Goal: Book appointment/travel/reservation

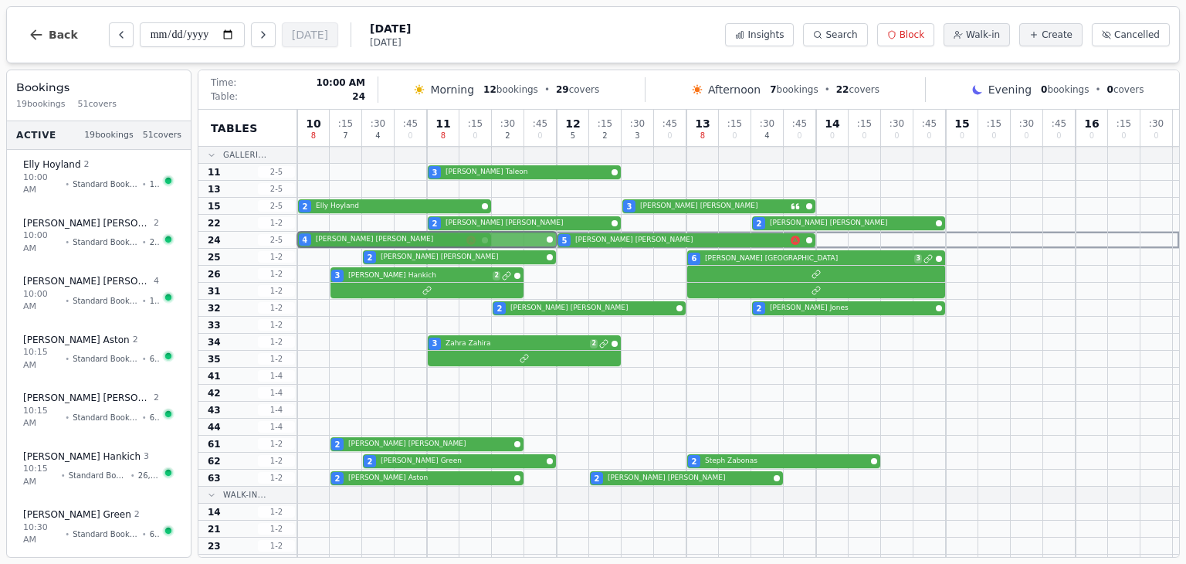
drag, startPoint x: 304, startPoint y: 188, endPoint x: 305, endPoint y: 235, distance: 47.1
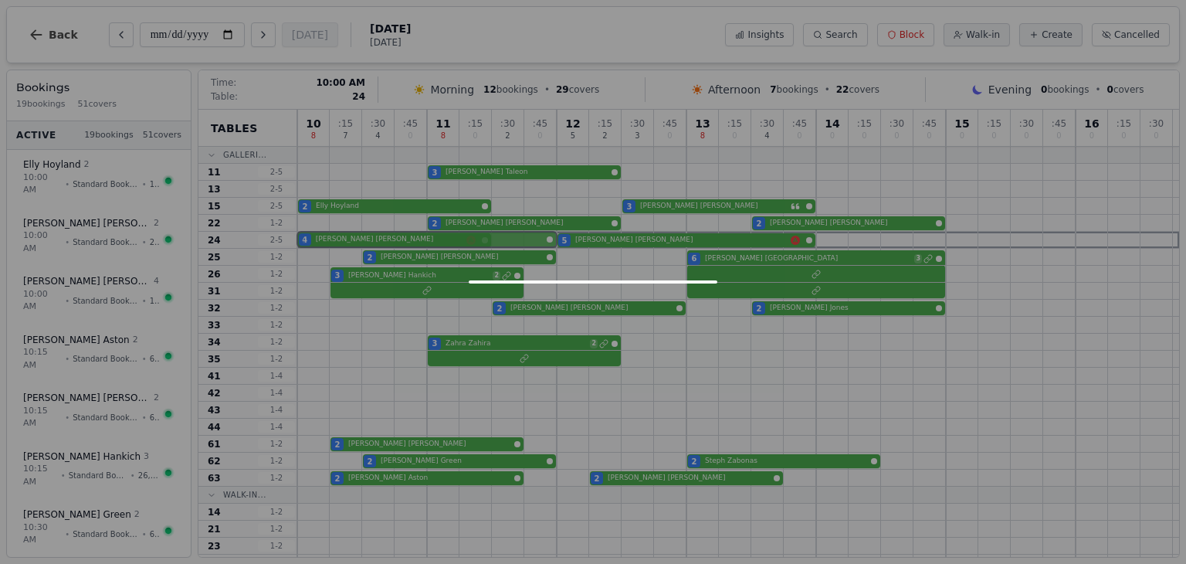
click at [305, 235] on div "10 8 : 15 7 : 30 4 : 45 0 11 8 : 15 0 : 30 2 : 45 0 12 5 : 15 2 : 30 3 : 45 0 1…" at bounding box center [738, 451] width 882 height 683
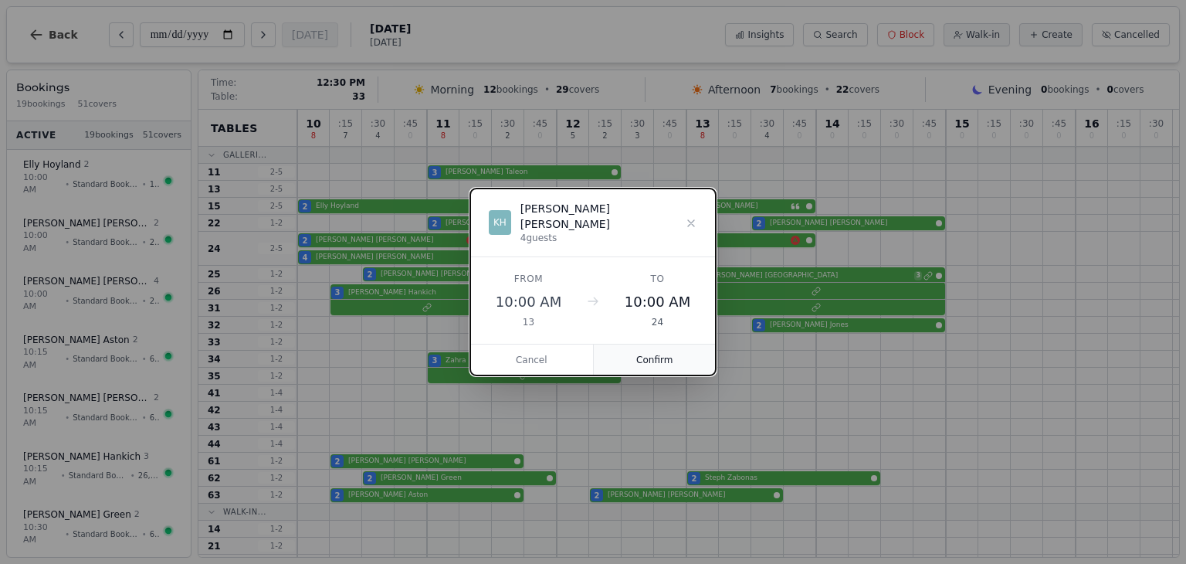
click at [646, 345] on button "Confirm" at bounding box center [655, 359] width 123 height 31
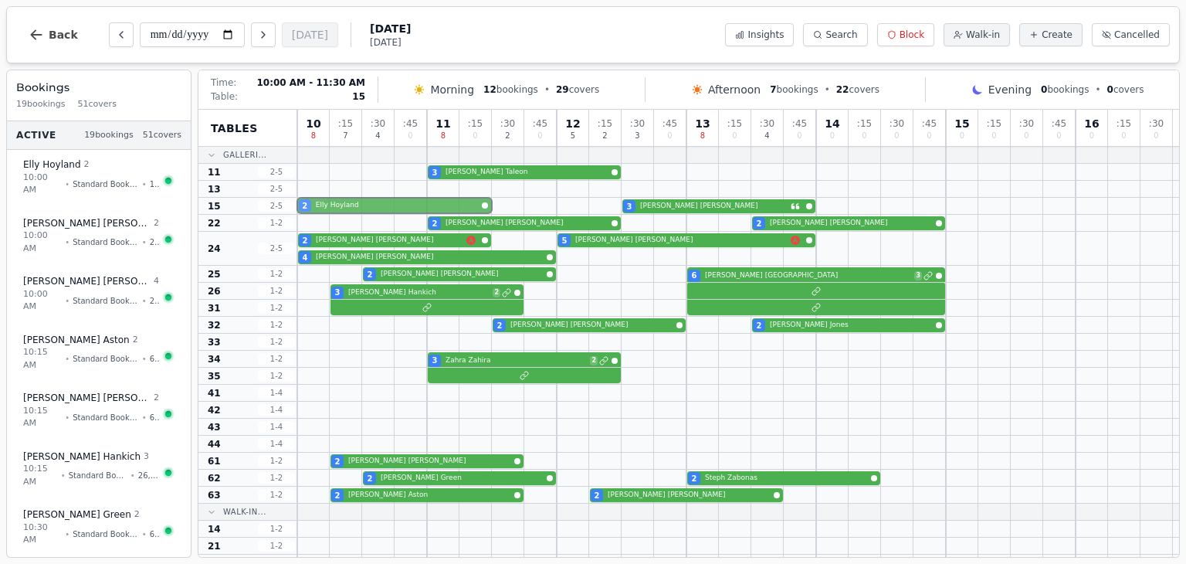
click at [302, 205] on div "2 Elly Hoyland 3 Beckie Paine" at bounding box center [738, 206] width 882 height 17
select select "****"
select select "*"
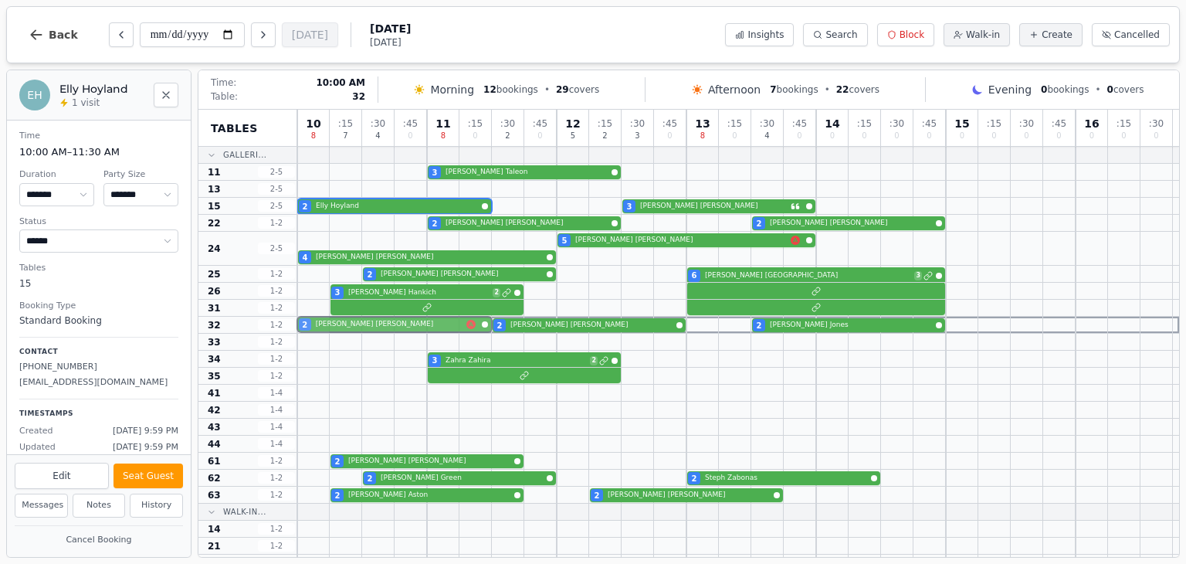
drag, startPoint x: 301, startPoint y: 238, endPoint x: 307, endPoint y: 320, distance: 82.9
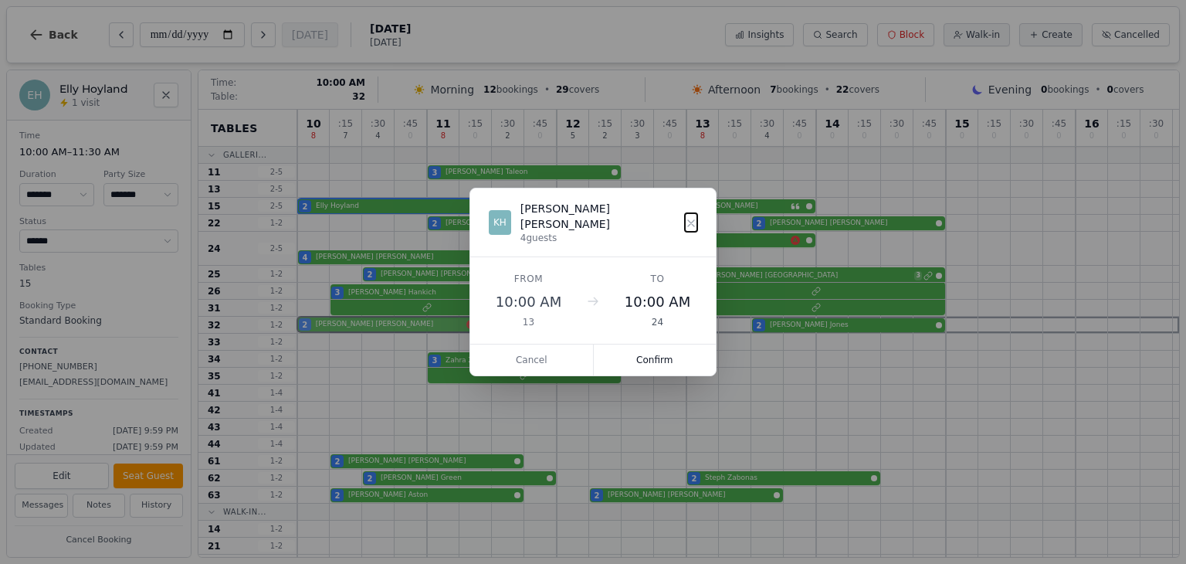
click at [307, 320] on div "10 8 : 15 7 : 30 4 : 45 0 11 8 : 15 0 : 30 2 : 45 0 12 5 : 15 2 : 30 3 : 45 0 1…" at bounding box center [738, 460] width 882 height 700
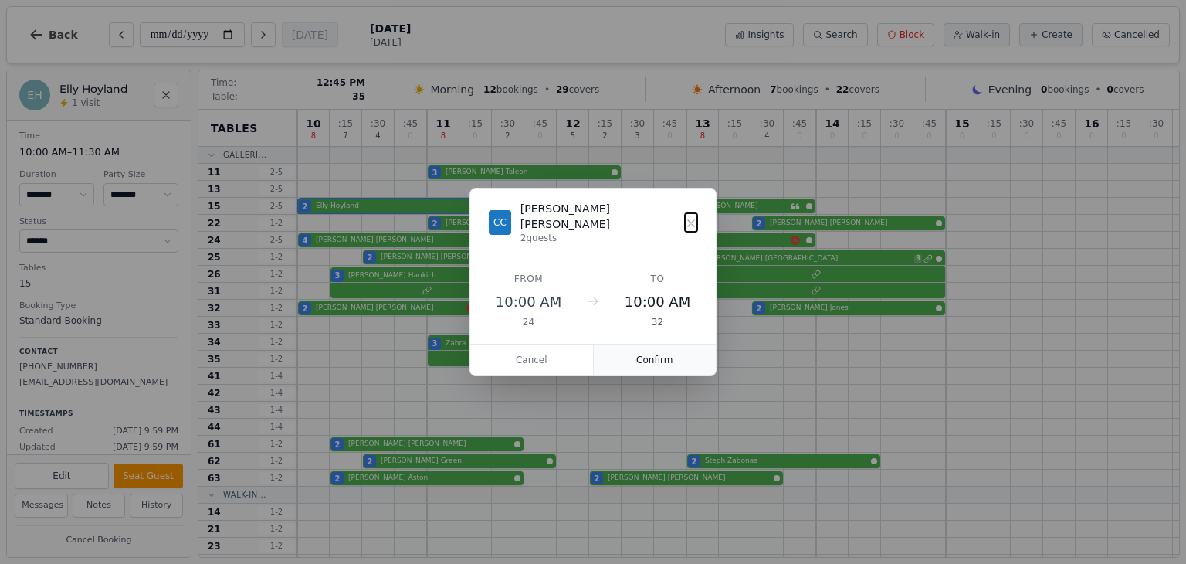
click at [664, 354] on button "Confirm" at bounding box center [655, 359] width 123 height 31
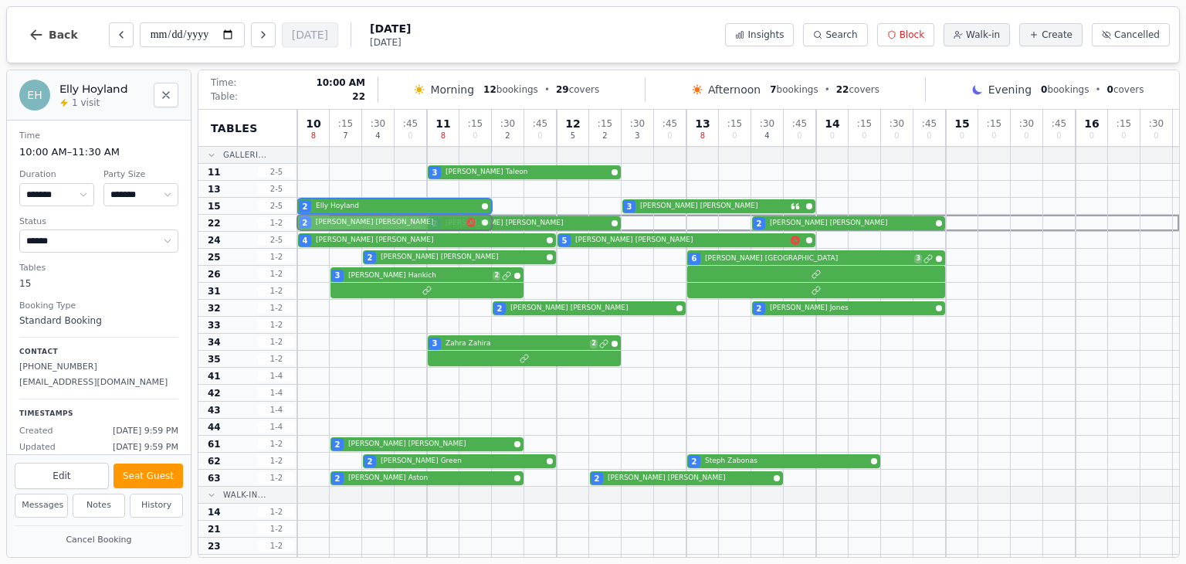
drag, startPoint x: 304, startPoint y: 310, endPoint x: 307, endPoint y: 229, distance: 81.9
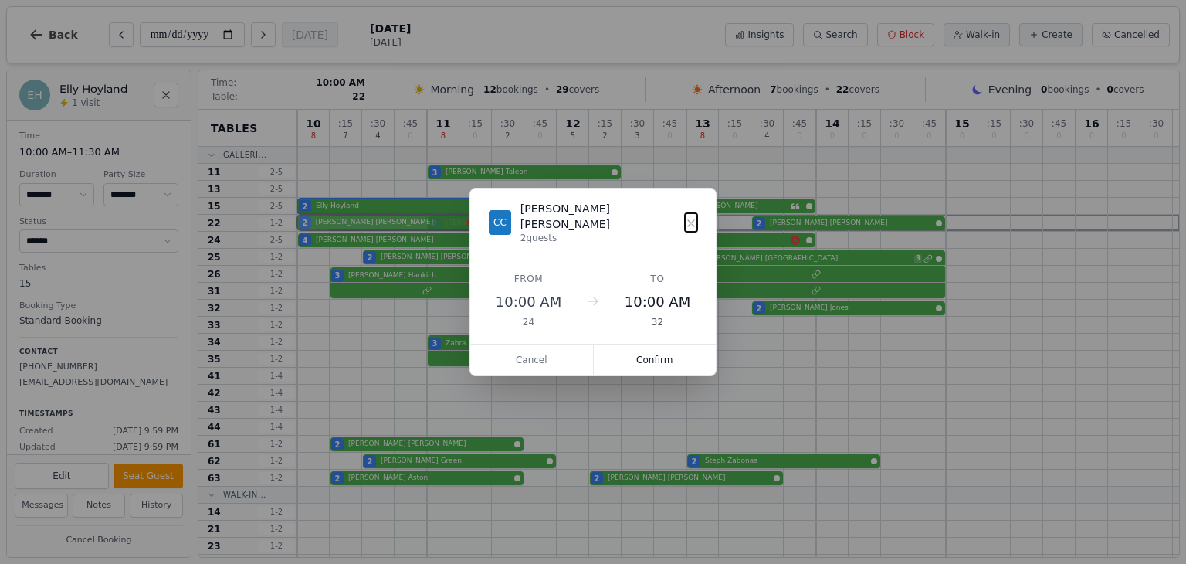
click at [307, 229] on div "10 8 : 15 7 : 30 4 : 45 0 11 8 : 15 0 : 30 2 : 45 0 12 5 : 15 2 : 30 3 : 45 0 1…" at bounding box center [738, 451] width 882 height 683
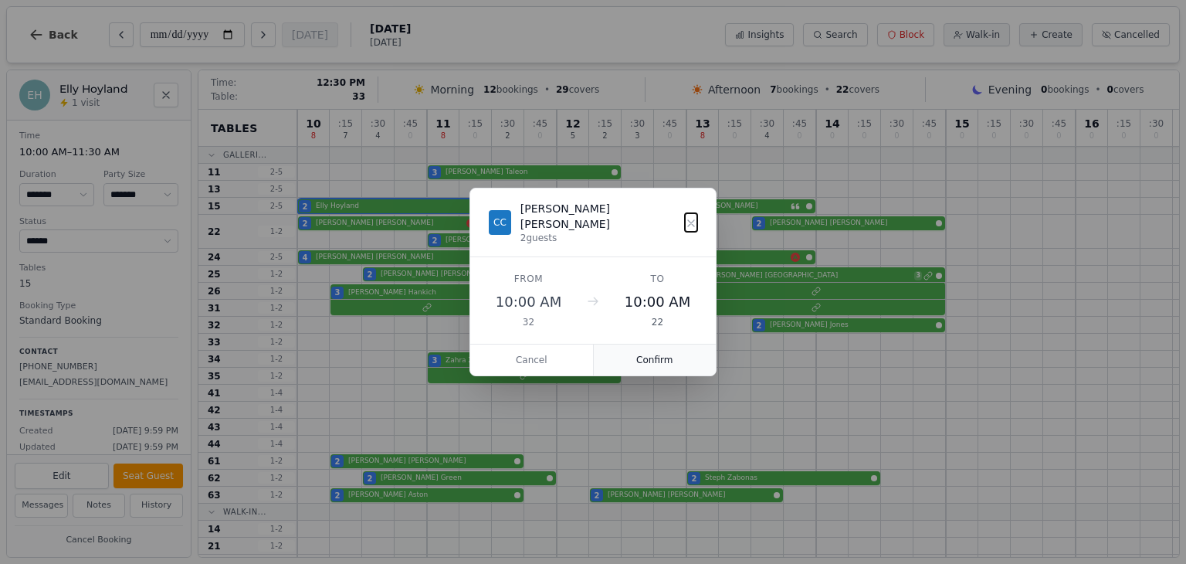
click at [645, 349] on button "Confirm" at bounding box center [655, 359] width 123 height 31
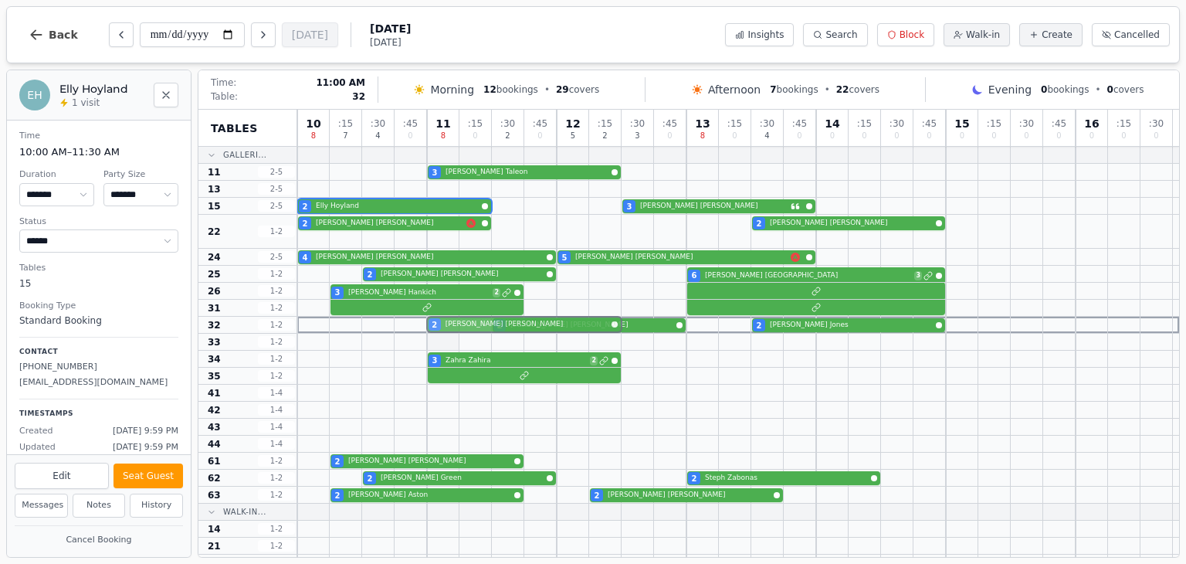
drag, startPoint x: 431, startPoint y: 240, endPoint x: 436, endPoint y: 332, distance: 92.1
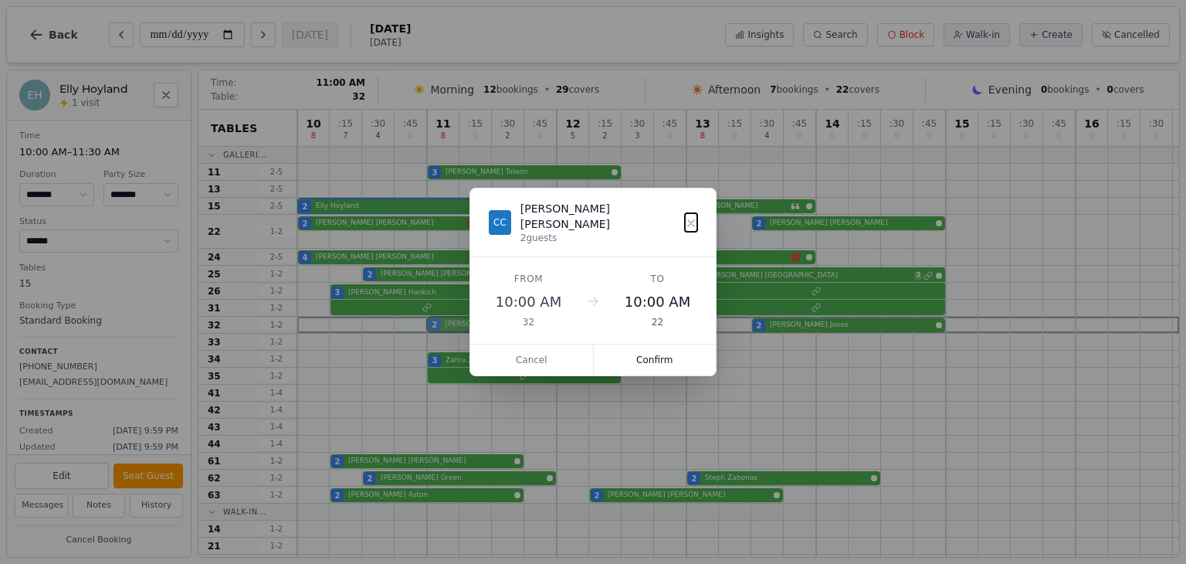
click at [436, 332] on div "10 8 : 15 7 : 30 4 : 45 0 11 8 : 15 0 : 30 2 : 45 0 12 5 : 15 2 : 30 3 : 45 0 1…" at bounding box center [738, 460] width 882 height 700
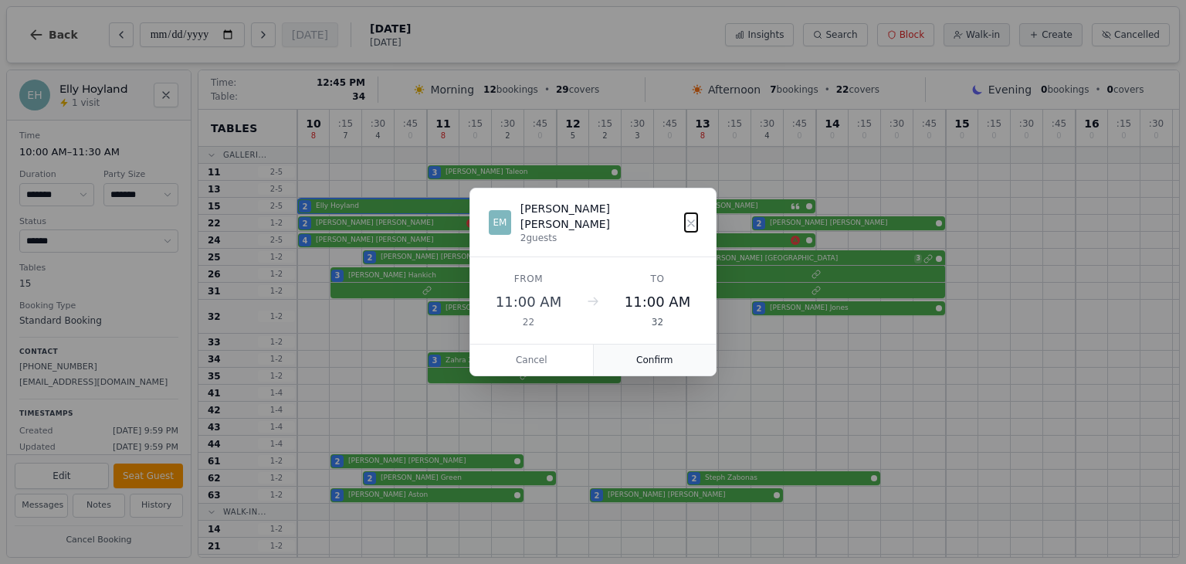
click at [661, 351] on button "Confirm" at bounding box center [655, 359] width 123 height 31
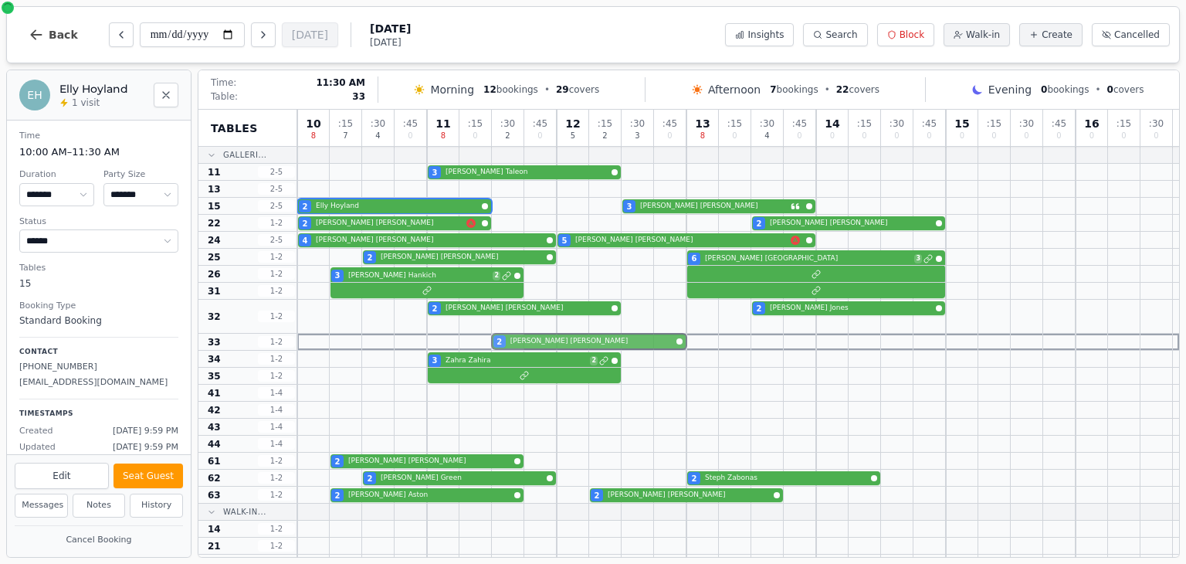
drag, startPoint x: 499, startPoint y: 321, endPoint x: 499, endPoint y: 337, distance: 16.2
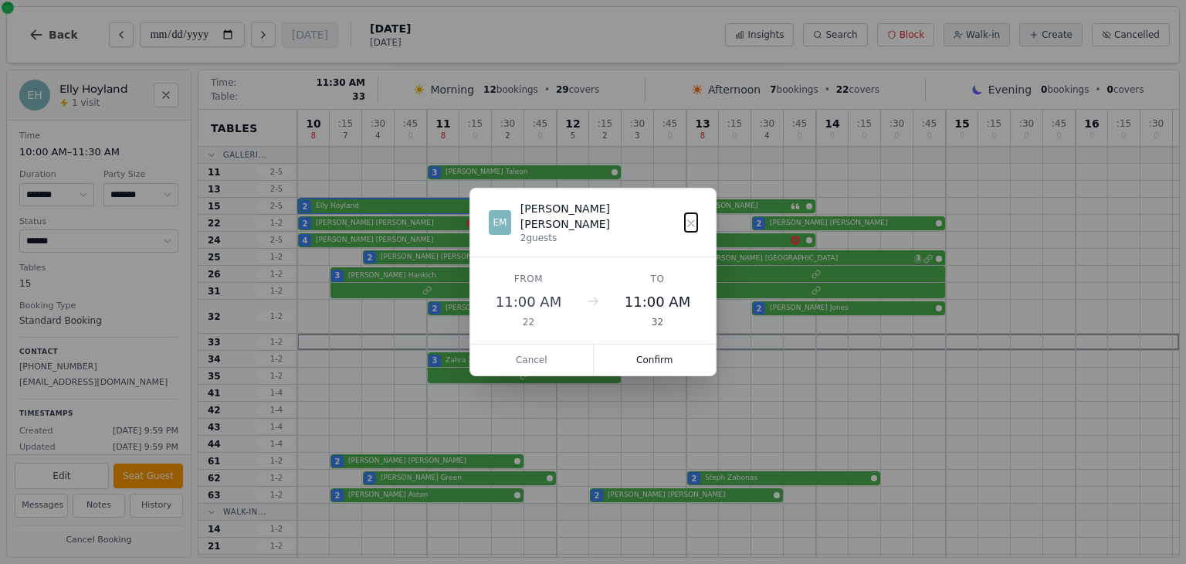
click at [499, 337] on div "10 8 : 15 7 : 30 4 : 45 0 11 8 : 15 0 : 30 2 : 45 0 12 5 : 15 2 : 30 3 : 45 0 1…" at bounding box center [738, 460] width 882 height 700
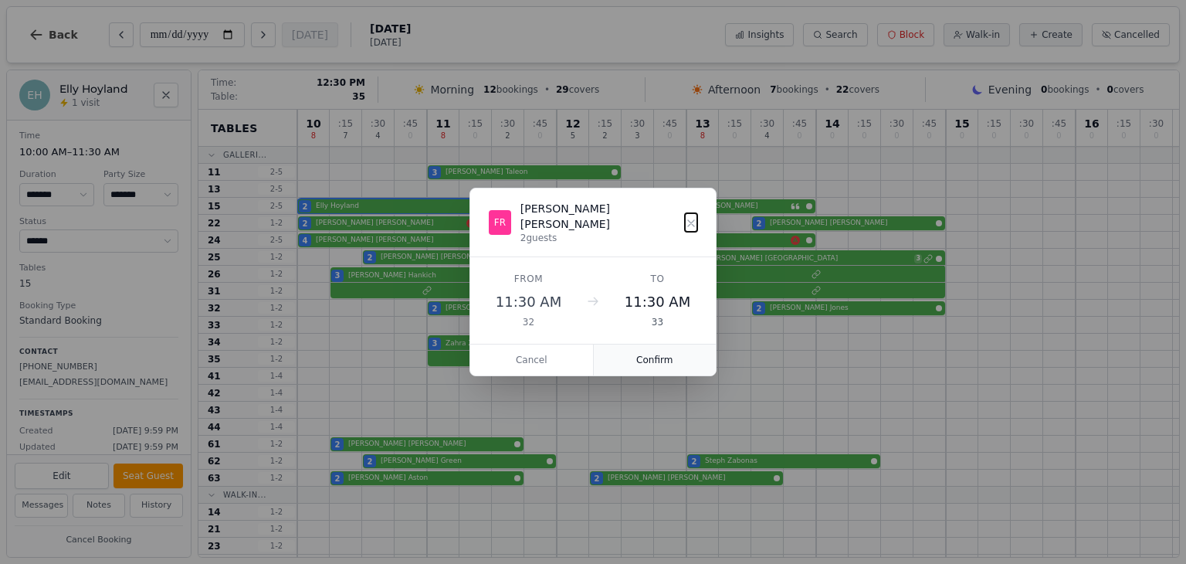
click at [656, 351] on button "Confirm" at bounding box center [655, 359] width 123 height 31
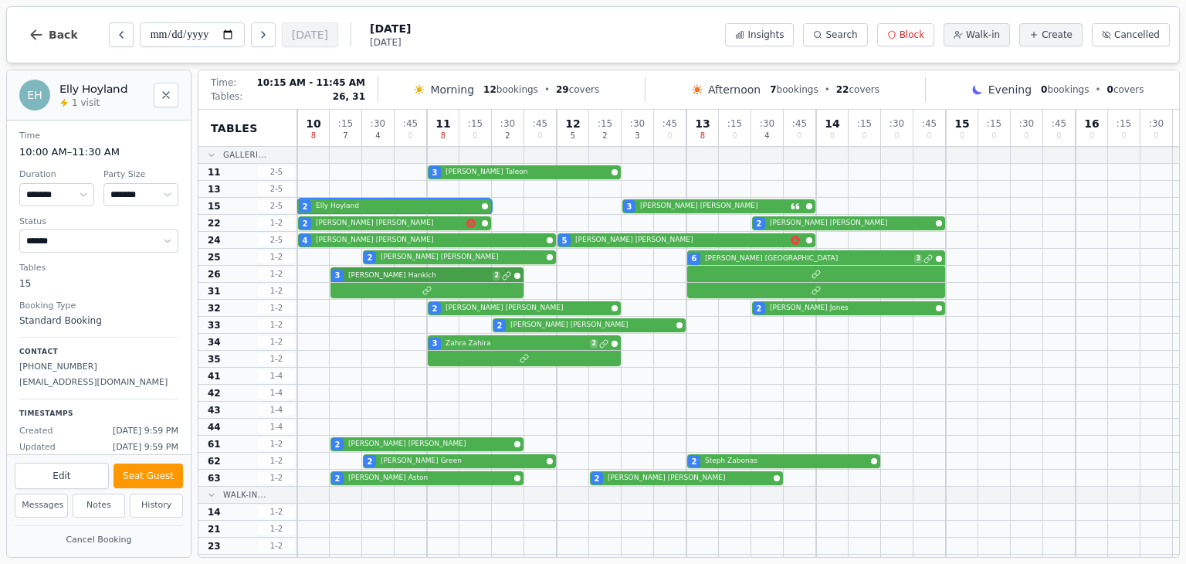
click at [353, 275] on div "3 Goran Hankich 2" at bounding box center [738, 274] width 882 height 17
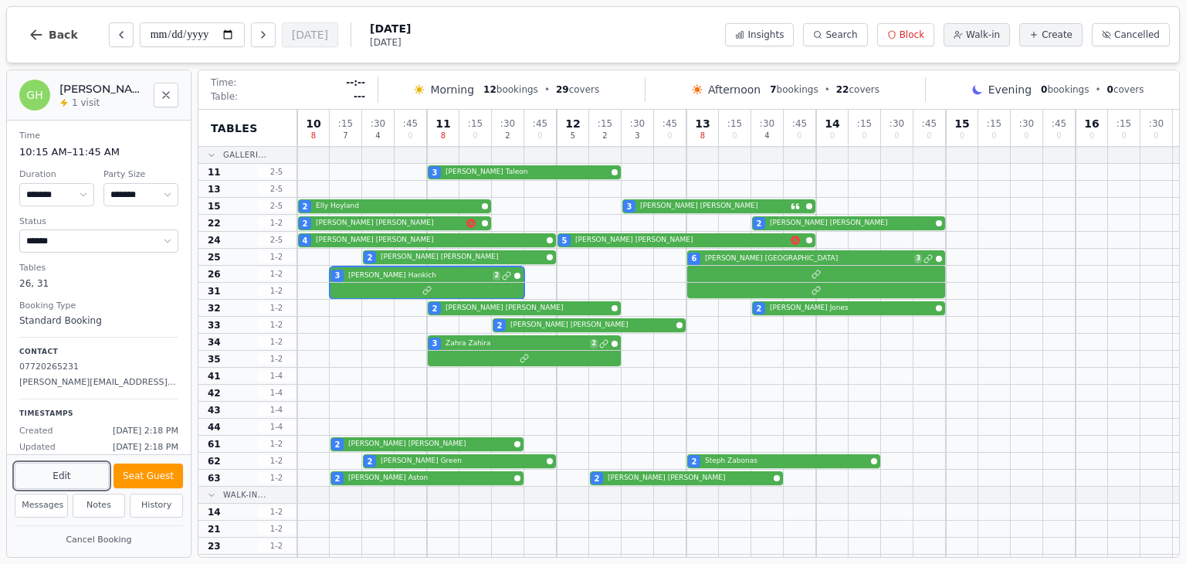
click at [72, 473] on button "Edit" at bounding box center [62, 476] width 94 height 26
select select "*"
select select "****"
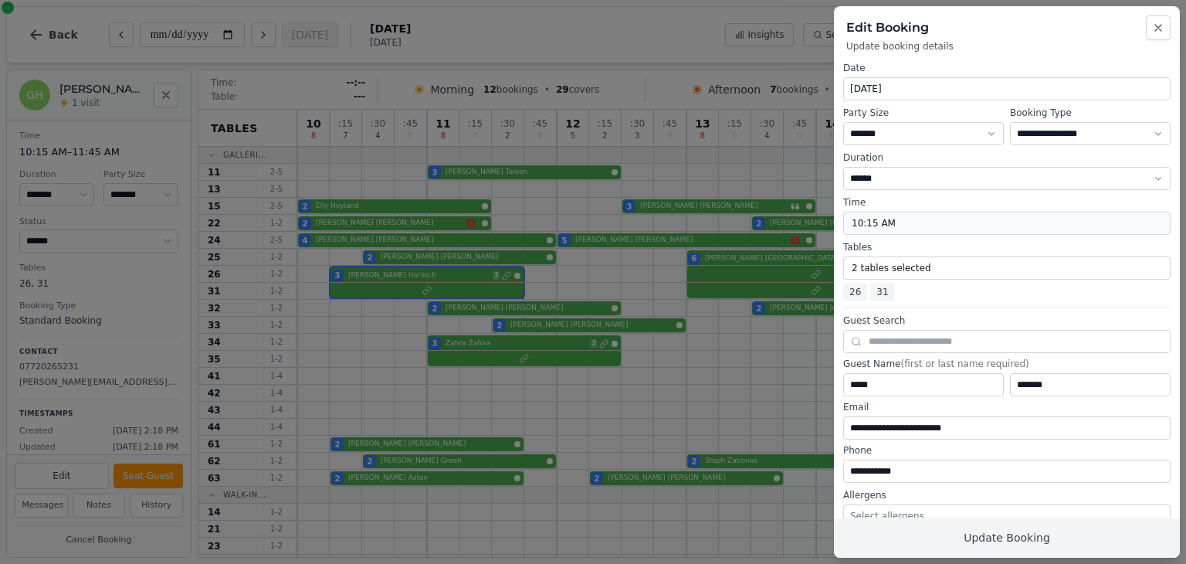
click at [887, 217] on button "10:15 AM" at bounding box center [1006, 223] width 327 height 23
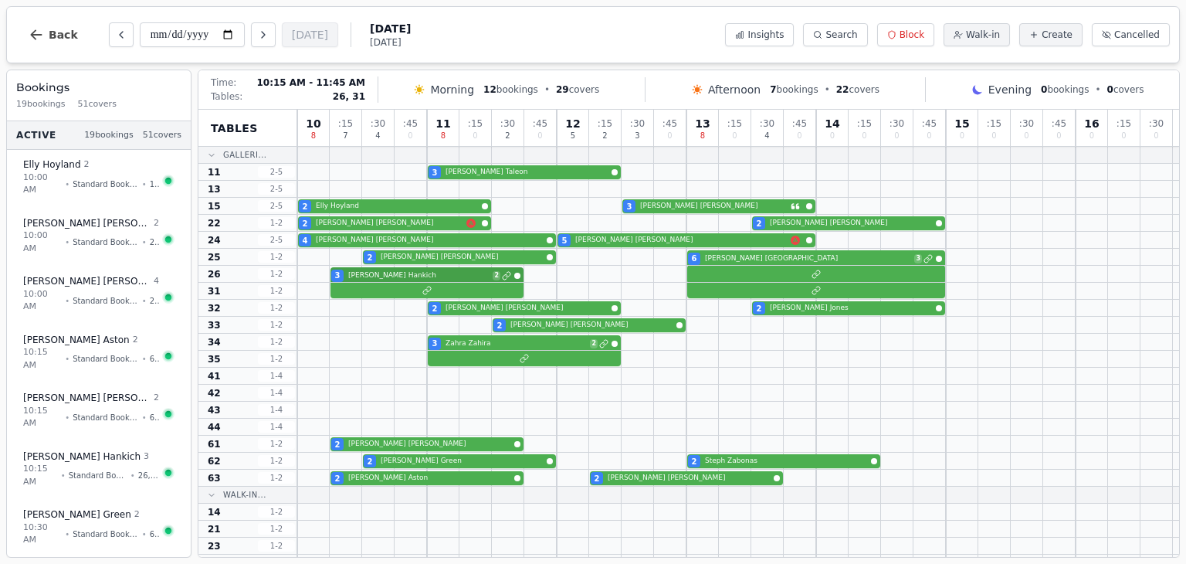
click at [375, 276] on div "3 [PERSON_NAME] 2" at bounding box center [738, 274] width 882 height 17
select select "****"
select select "*"
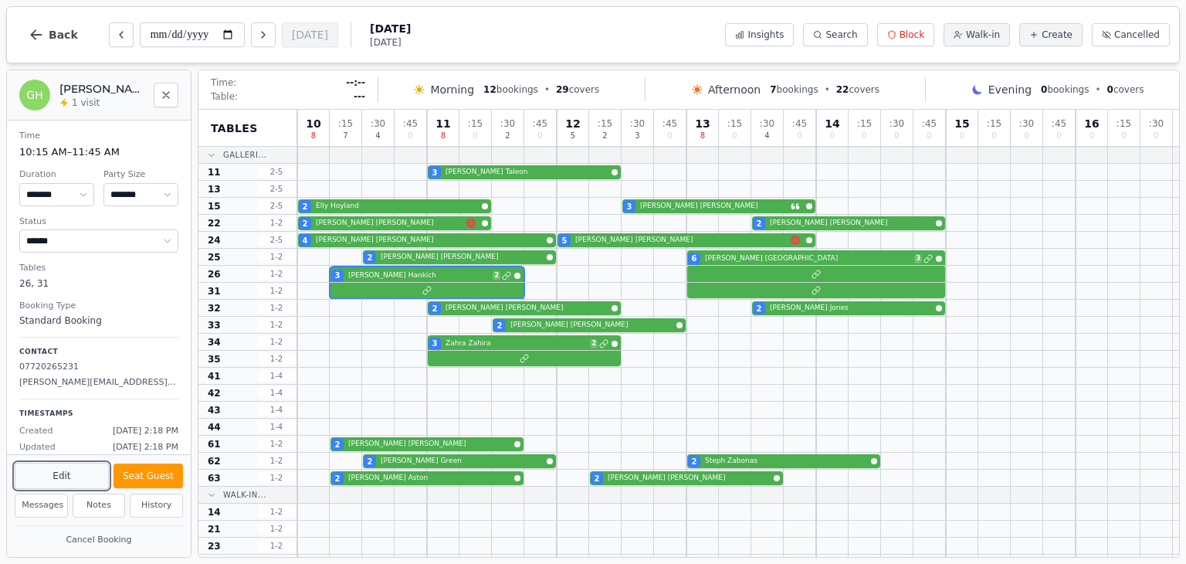
click at [69, 475] on button "Edit" at bounding box center [62, 476] width 94 height 26
select select "*"
select select "****"
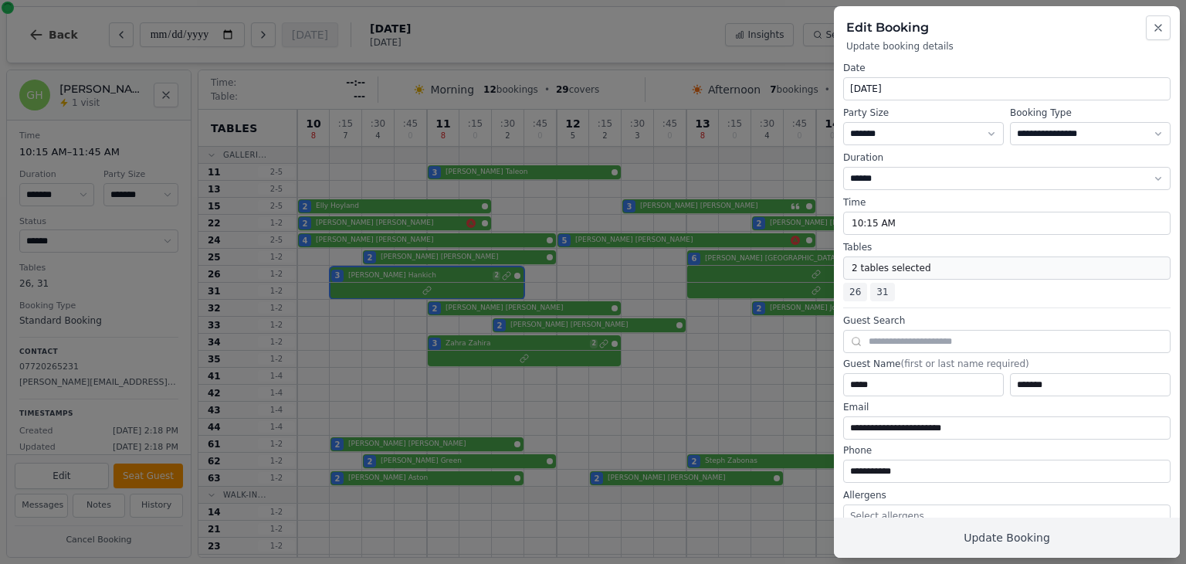
click at [898, 266] on button "2 tables selected" at bounding box center [1006, 267] width 327 height 23
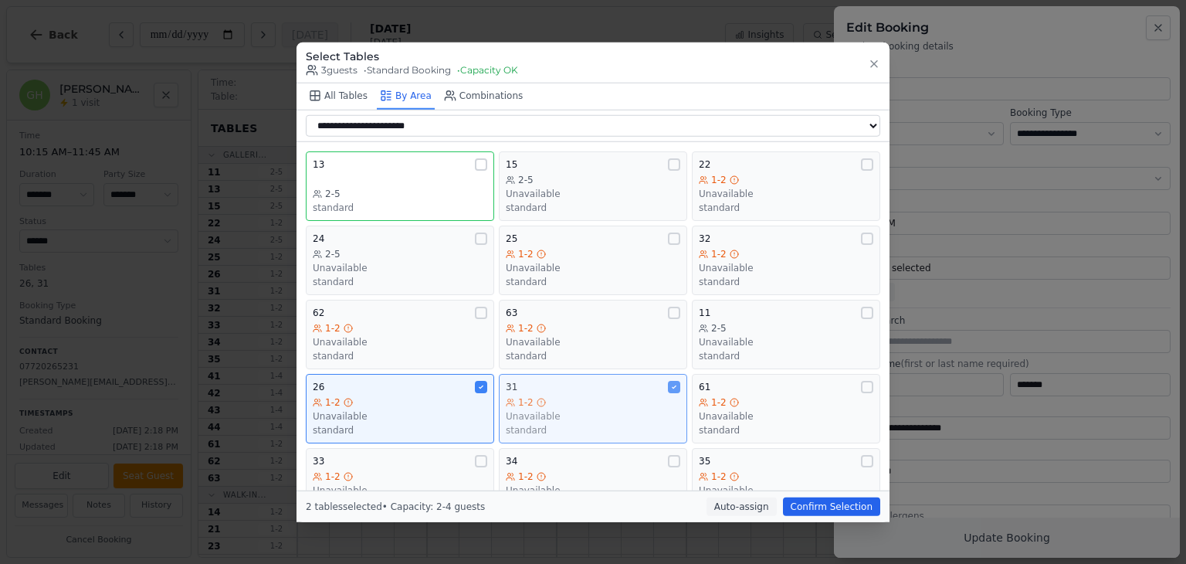
click at [585, 399] on div "1-2" at bounding box center [593, 402] width 175 height 12
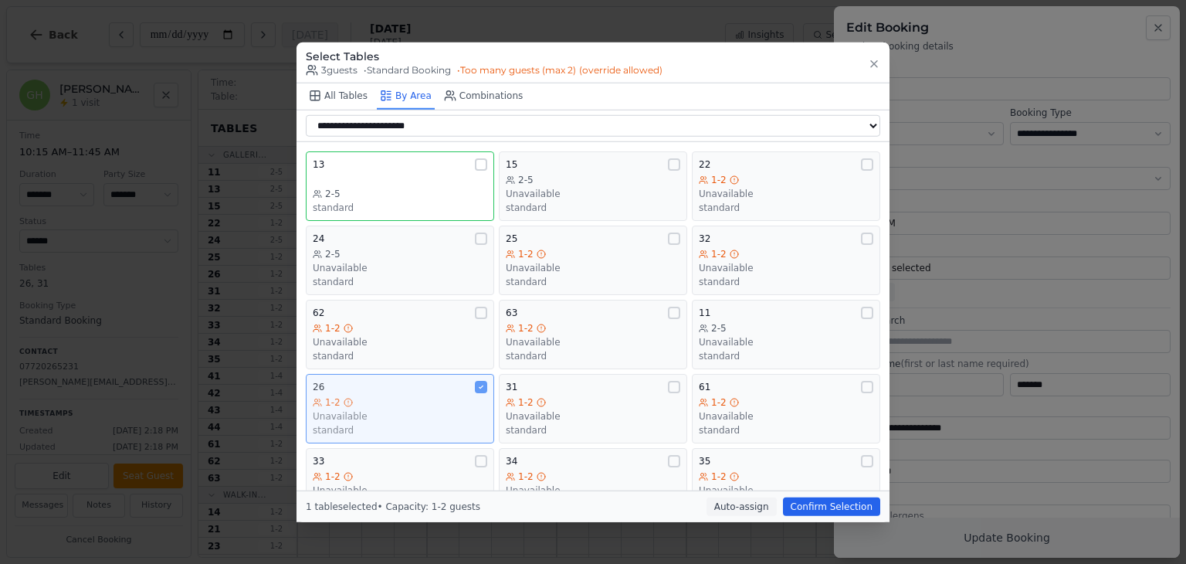
click at [352, 398] on div "1-2" at bounding box center [400, 402] width 175 height 12
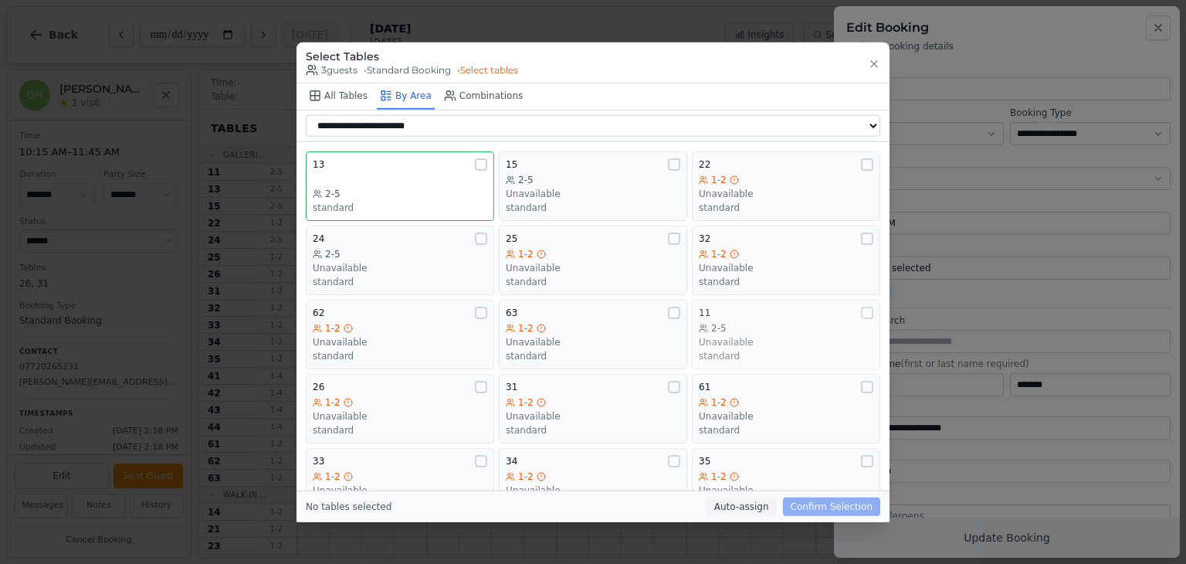
click at [763, 318] on div "11 2-5 Unavailable standard" at bounding box center [786, 335] width 175 height 56
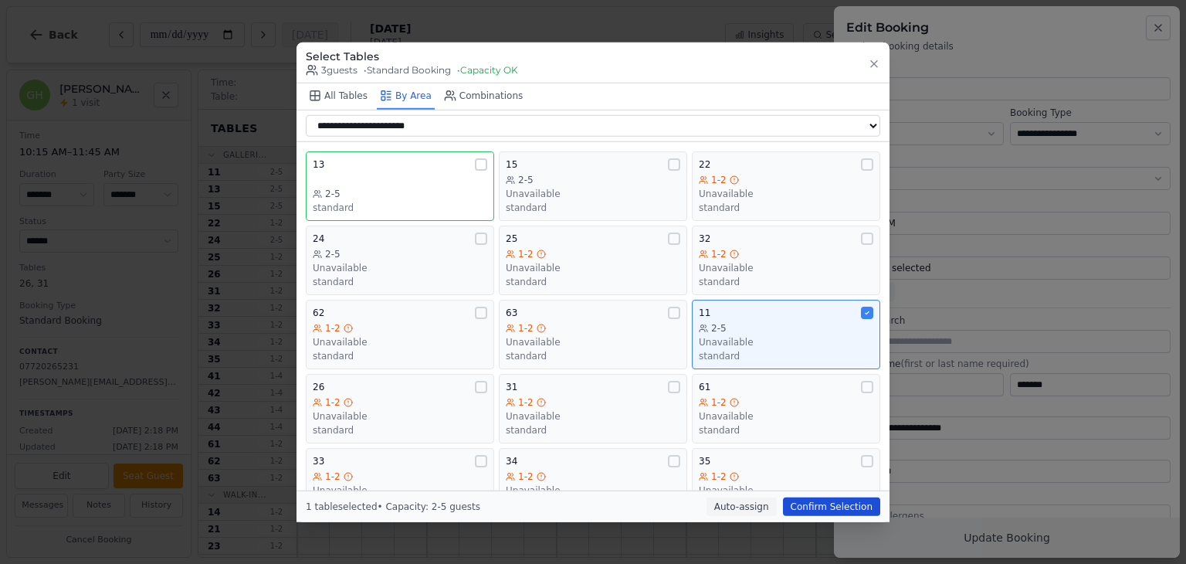
click at [819, 502] on button "Confirm Selection" at bounding box center [831, 506] width 97 height 19
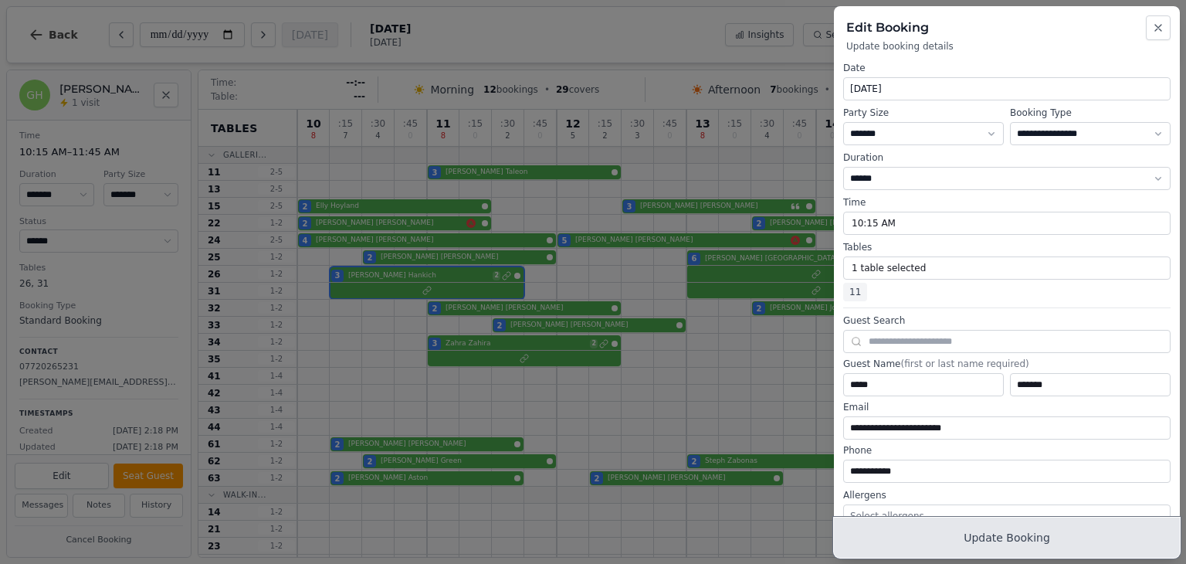
click at [1019, 532] on button "Update Booking" at bounding box center [1007, 537] width 346 height 40
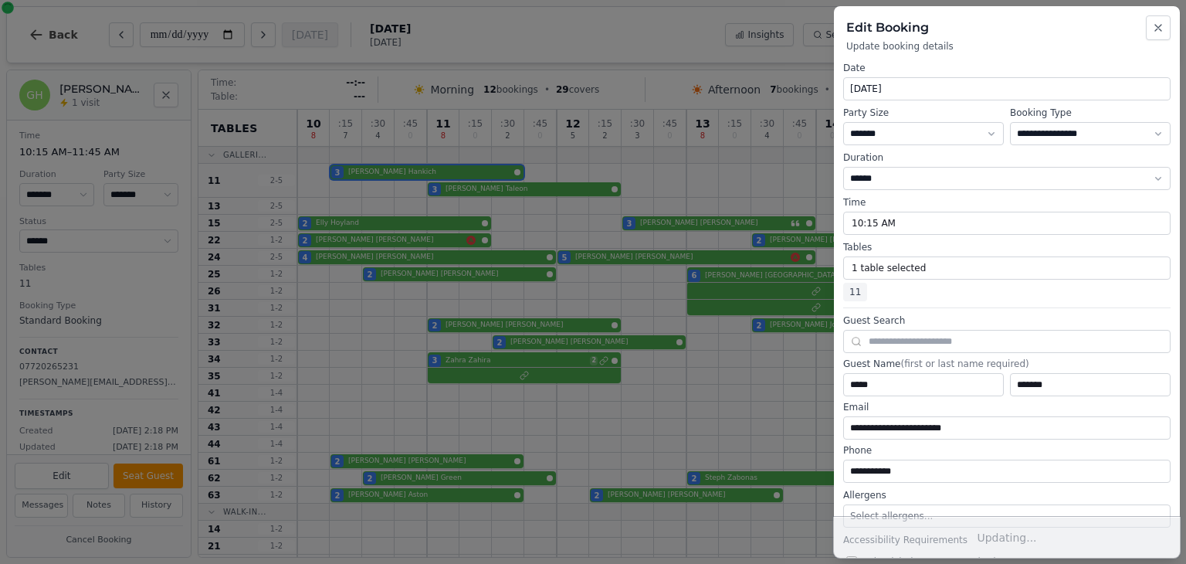
click at [1003, 542] on button "Updating..." at bounding box center [1007, 537] width 346 height 40
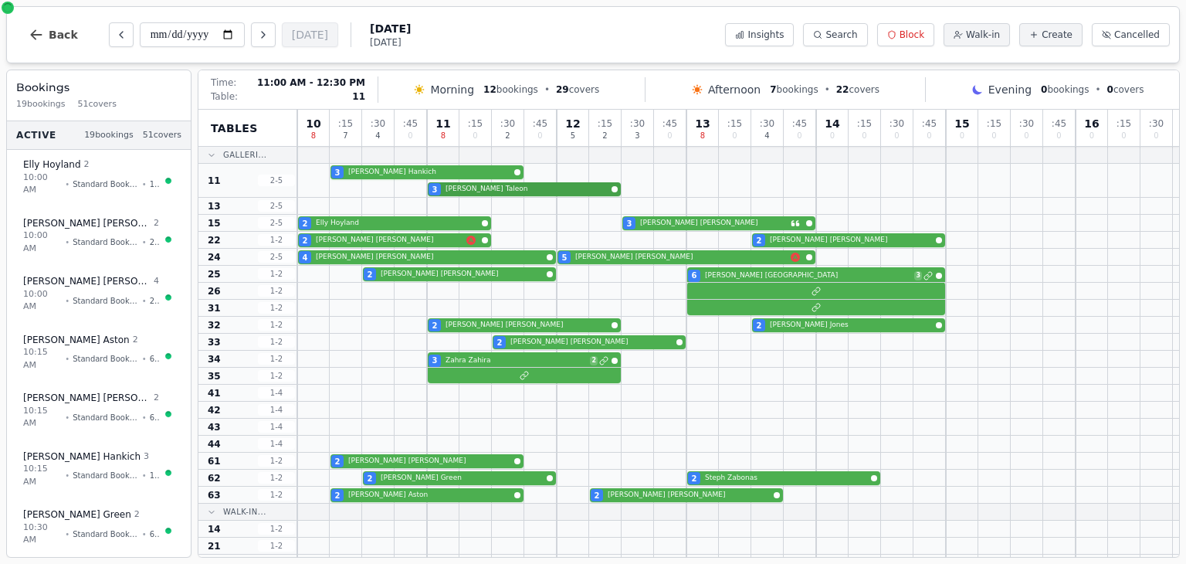
click at [477, 187] on div "3 Goran Hankich 3 Ciara Taleon" at bounding box center [738, 181] width 882 height 34
select select "****"
select select "*"
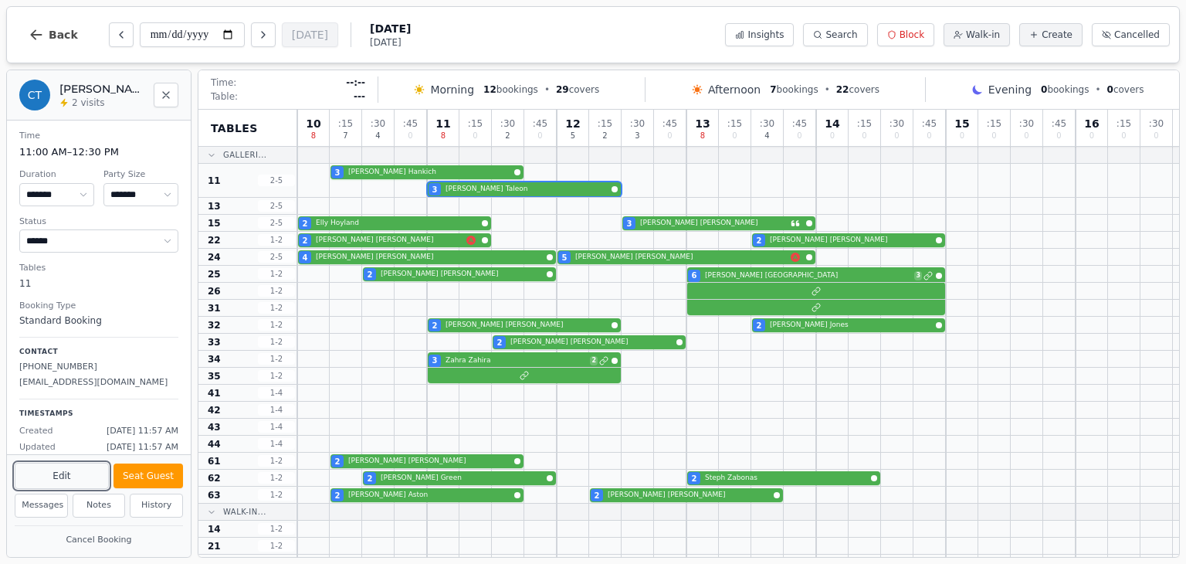
click at [81, 483] on button "Edit" at bounding box center [62, 476] width 94 height 26
select select "*"
select select "****"
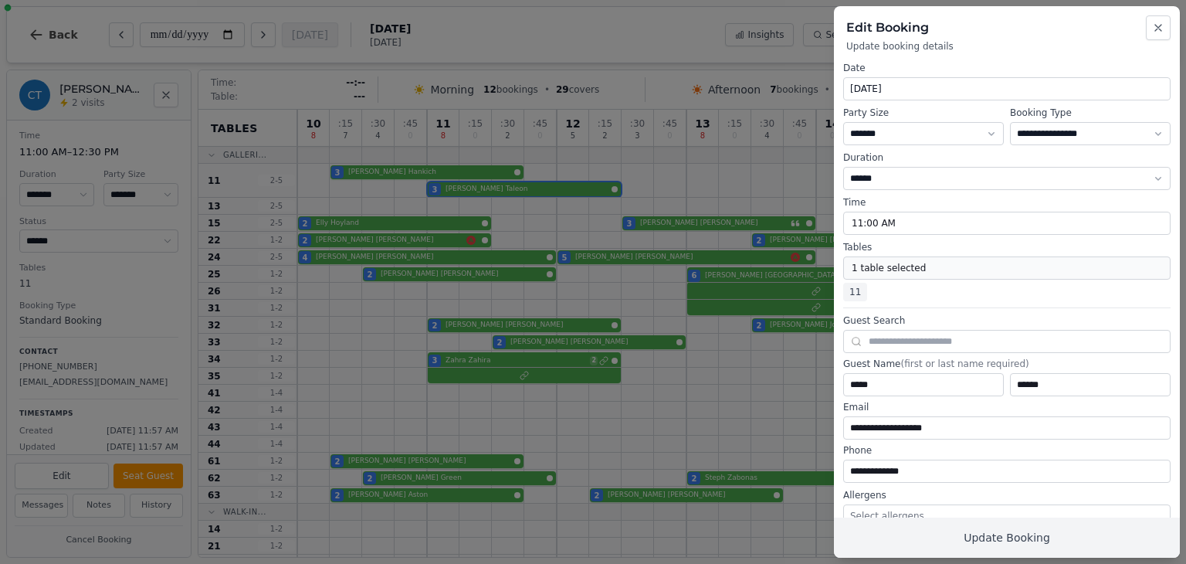
click at [885, 274] on button "1 table selected" at bounding box center [1006, 267] width 327 height 23
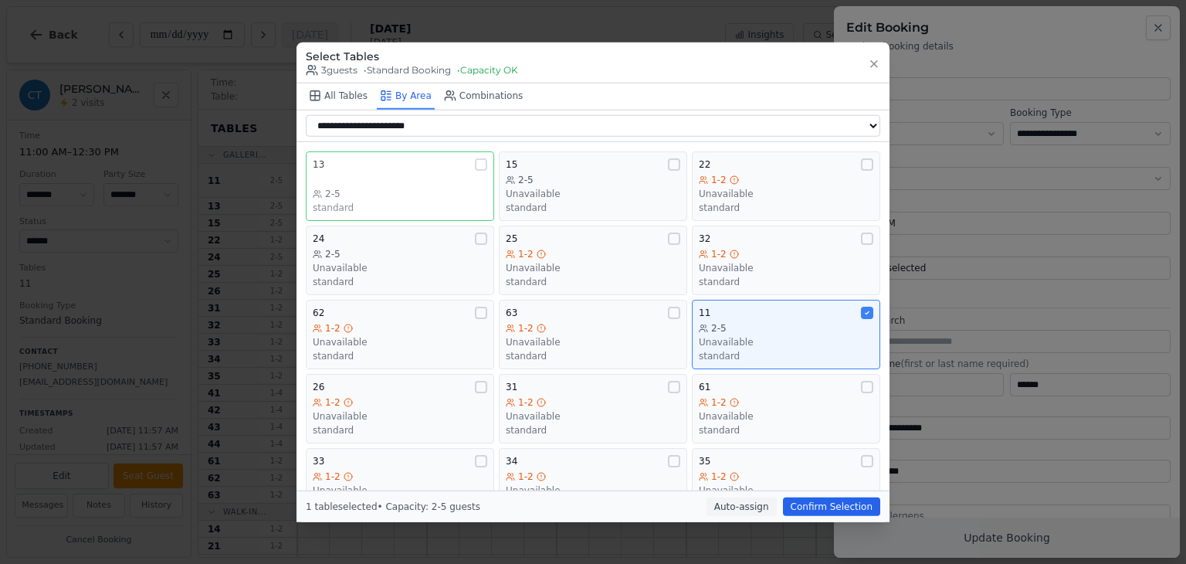
click at [455, 180] on div "13 2-5 standard" at bounding box center [400, 186] width 175 height 56
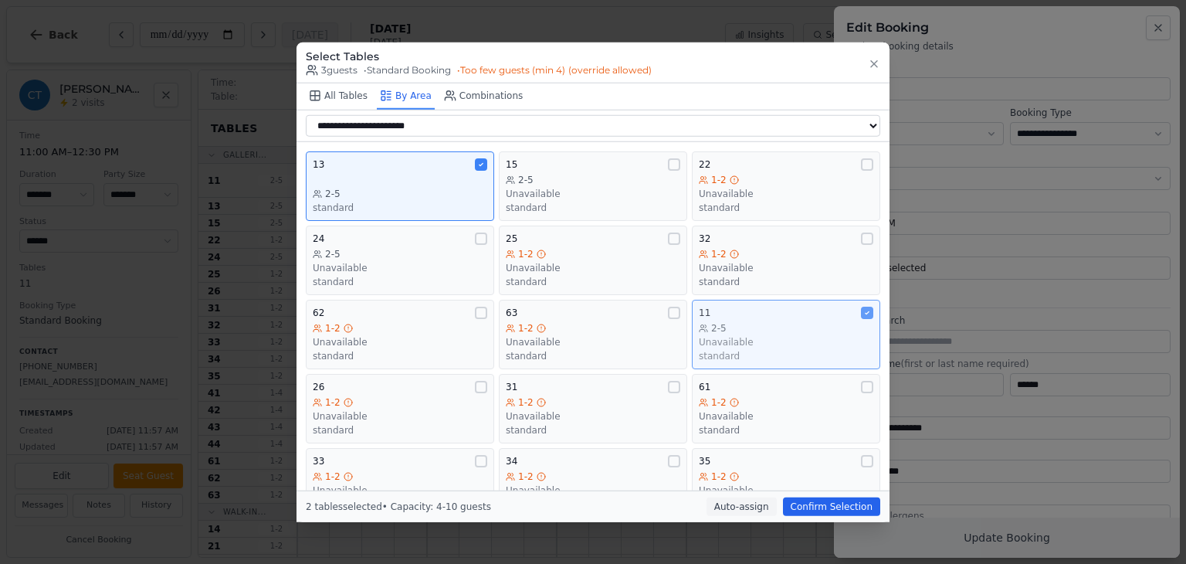
click at [830, 317] on div "11" at bounding box center [786, 313] width 175 height 12
click at [847, 501] on button "Confirm Selection" at bounding box center [831, 506] width 97 height 19
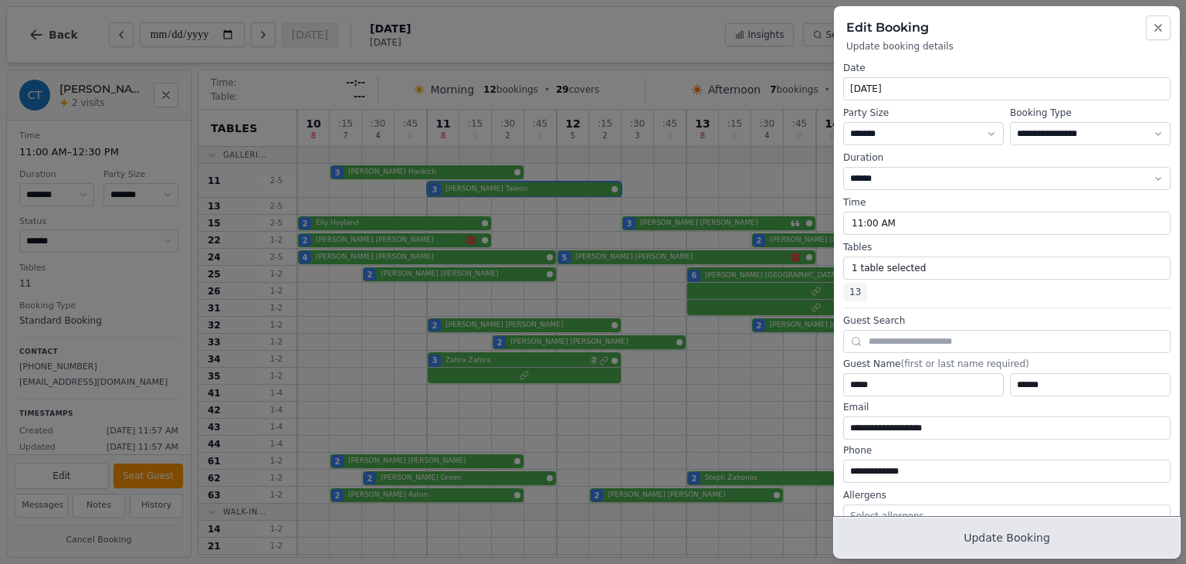
click at [968, 537] on button "Update Booking" at bounding box center [1007, 537] width 346 height 40
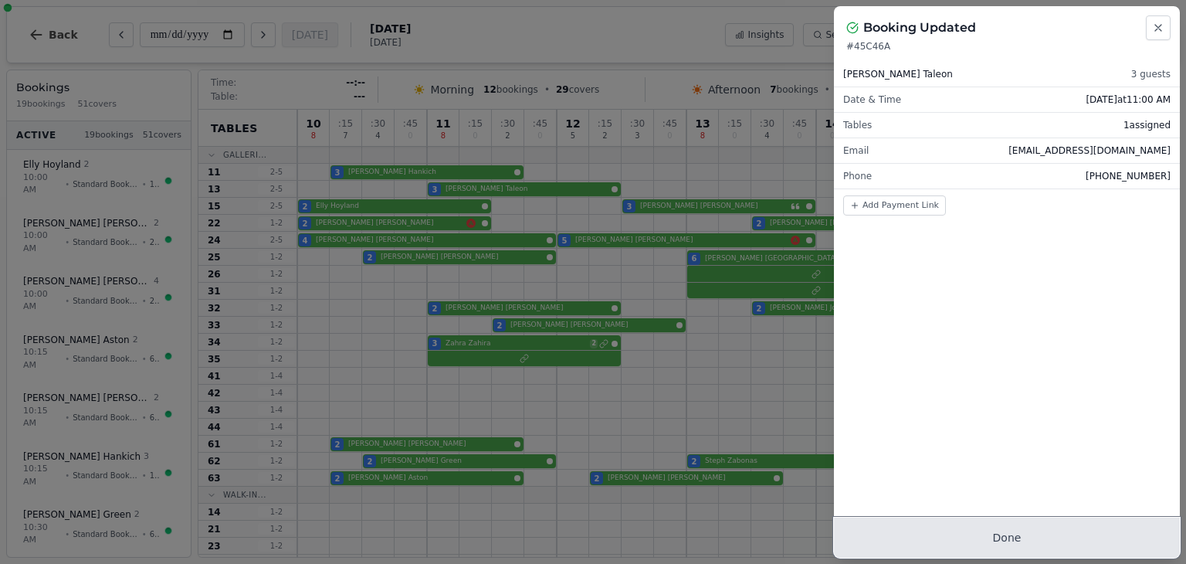
click at [997, 531] on button "Done" at bounding box center [1007, 537] width 346 height 40
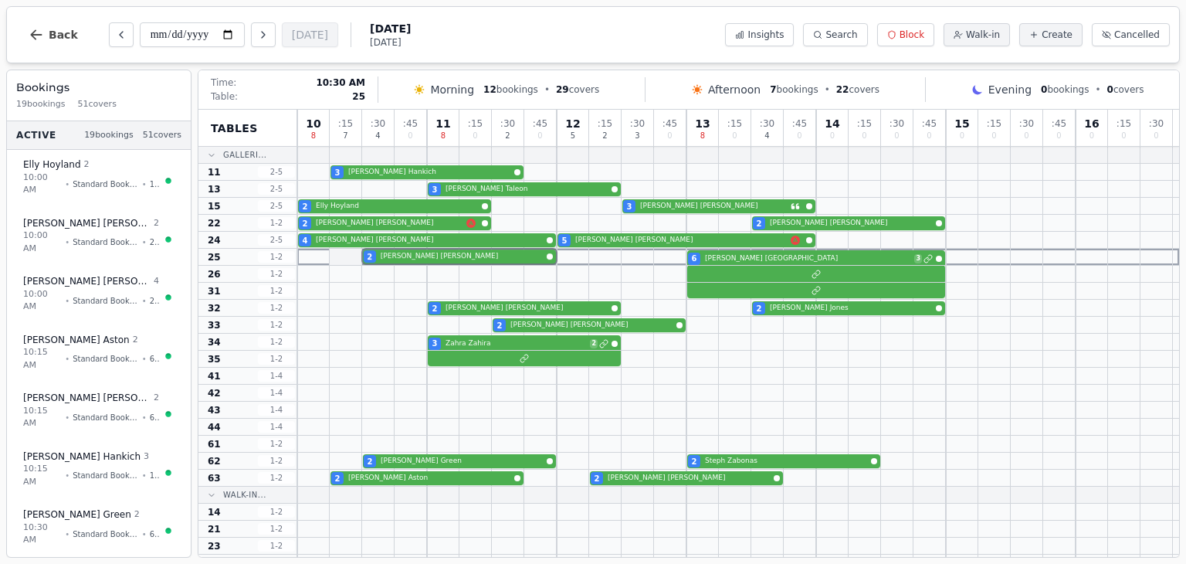
drag, startPoint x: 336, startPoint y: 443, endPoint x: 351, endPoint y: 252, distance: 192.1
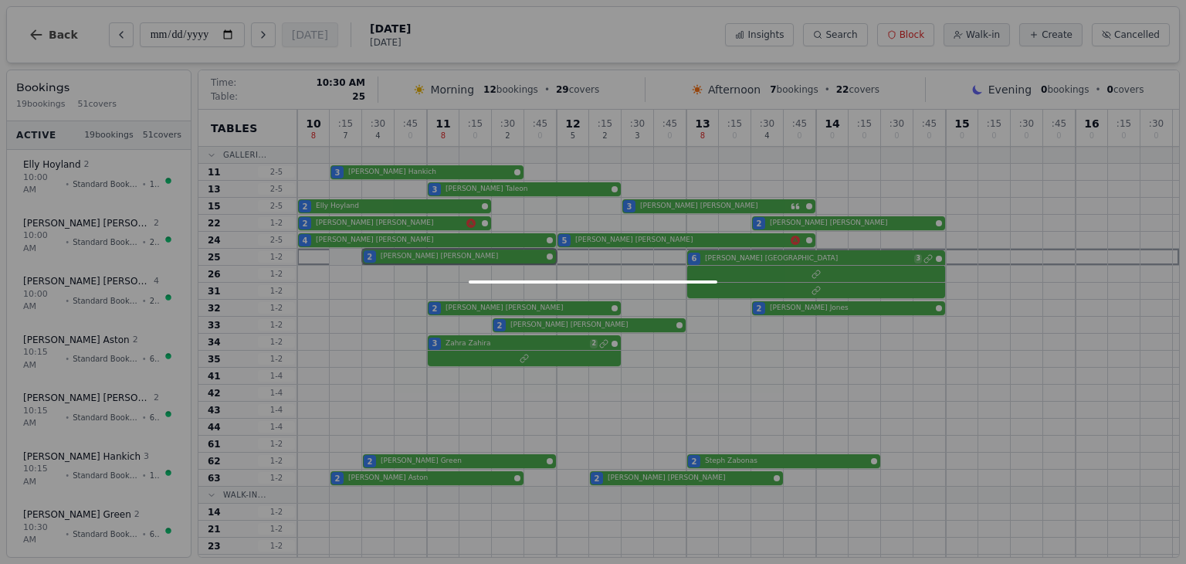
click at [351, 252] on div "10 8 : 15 7 : 30 4 : 45 0 11 8 : 15 0 : 30 2 : 45 0 12 5 : 15 2 : 30 3 : 45 0 1…" at bounding box center [738, 451] width 882 height 683
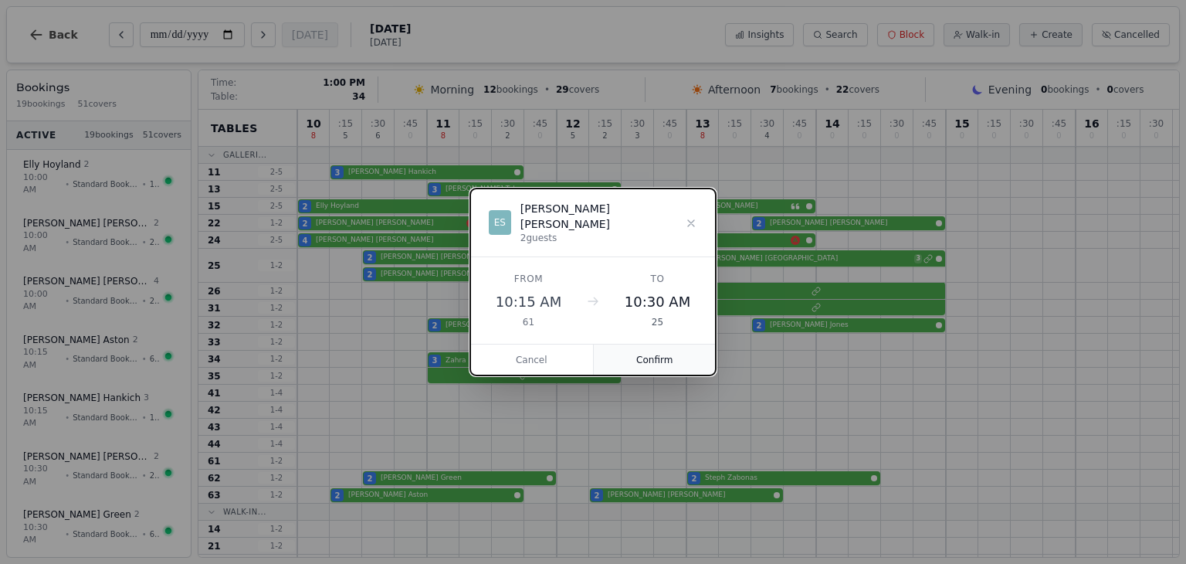
click at [676, 361] on button "Confirm" at bounding box center [655, 359] width 123 height 31
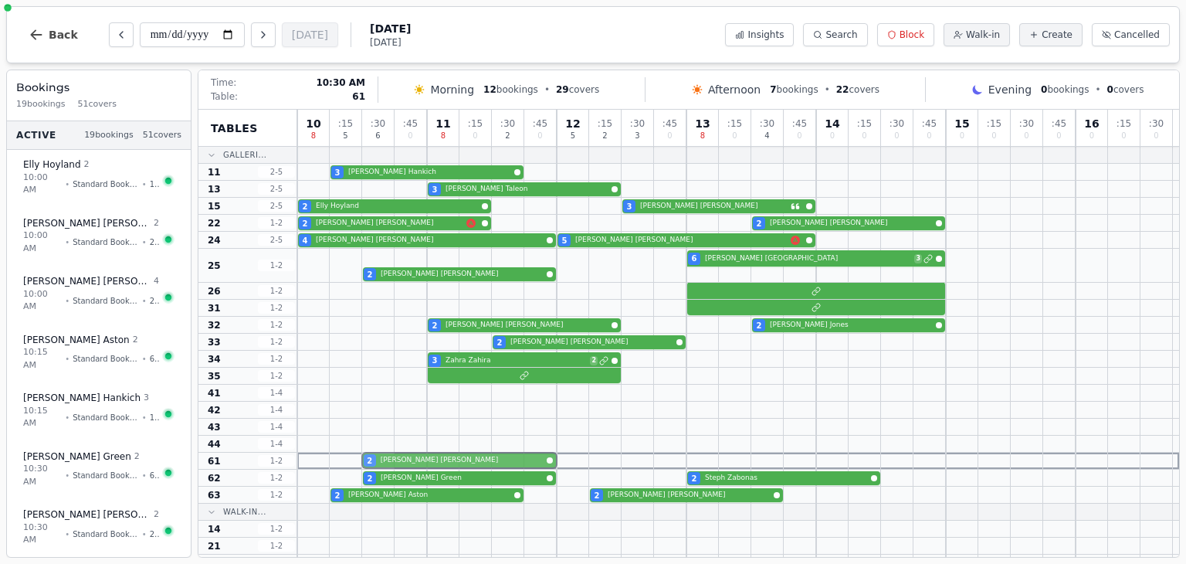
drag, startPoint x: 368, startPoint y: 274, endPoint x: 375, endPoint y: 463, distance: 188.6
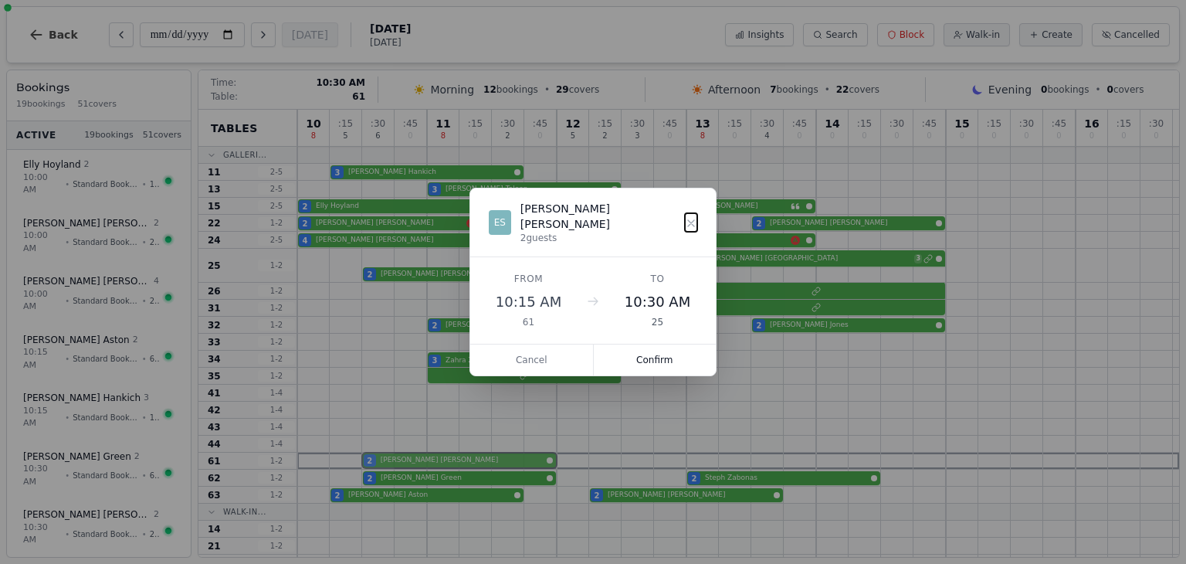
click at [375, 463] on div "10 8 : 15 5 : 30 6 : 45 0 11 8 : 15 0 : 30 2 : 45 0 12 5 : 15 2 : 30 3 : 45 0 1…" at bounding box center [738, 460] width 882 height 700
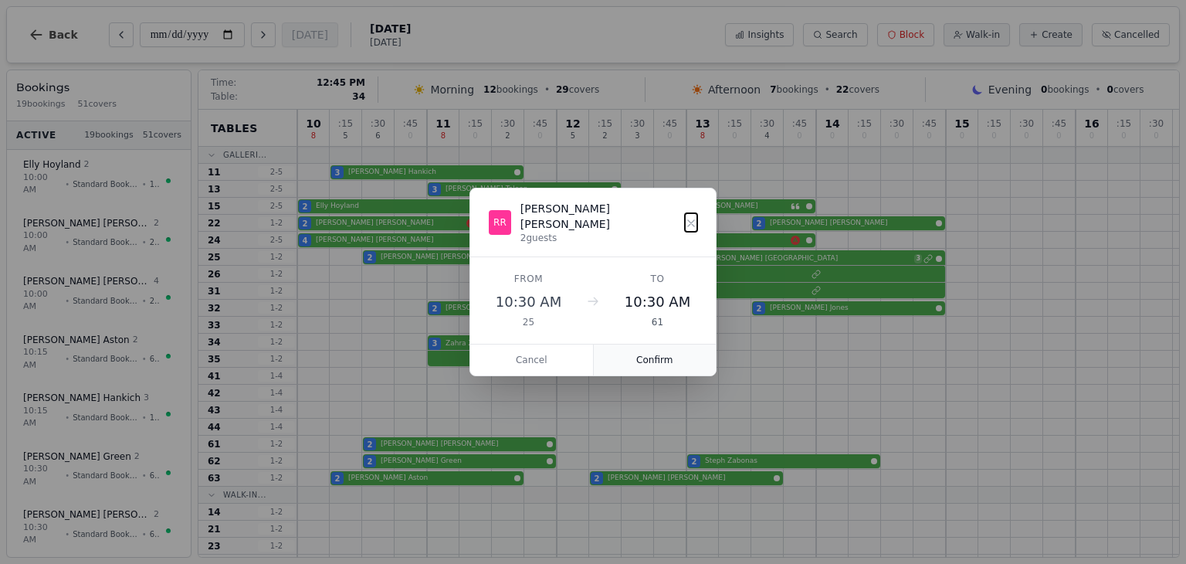
click at [663, 346] on button "Confirm" at bounding box center [655, 359] width 123 height 31
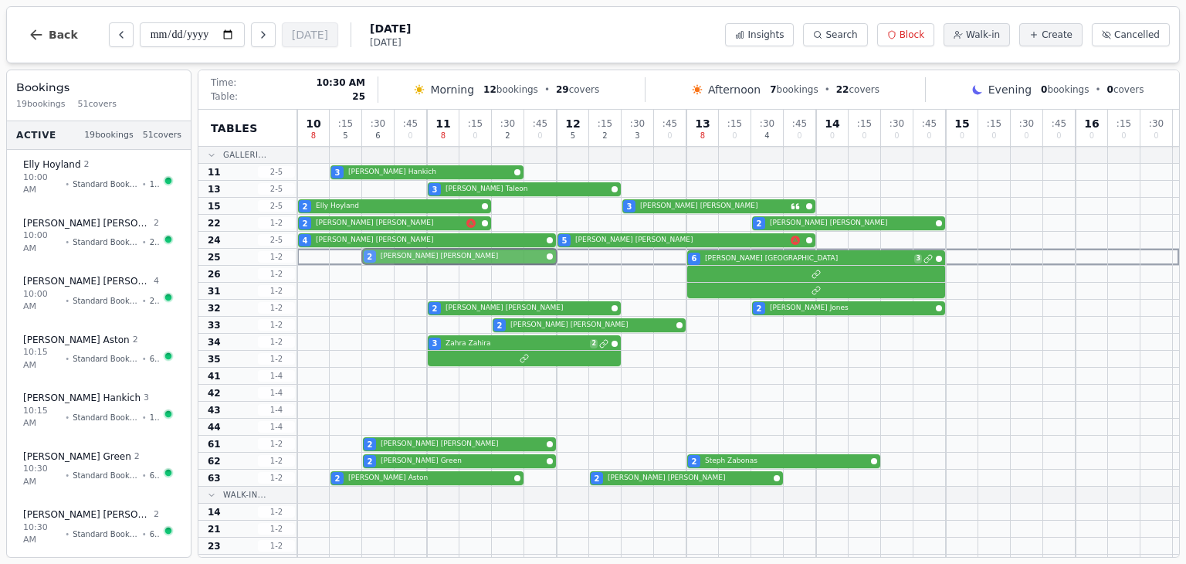
click at [370, 256] on div "2 Ellie Simmons 6 Jessica Leppington 3" at bounding box center [738, 257] width 882 height 17
select select "****"
select select "*"
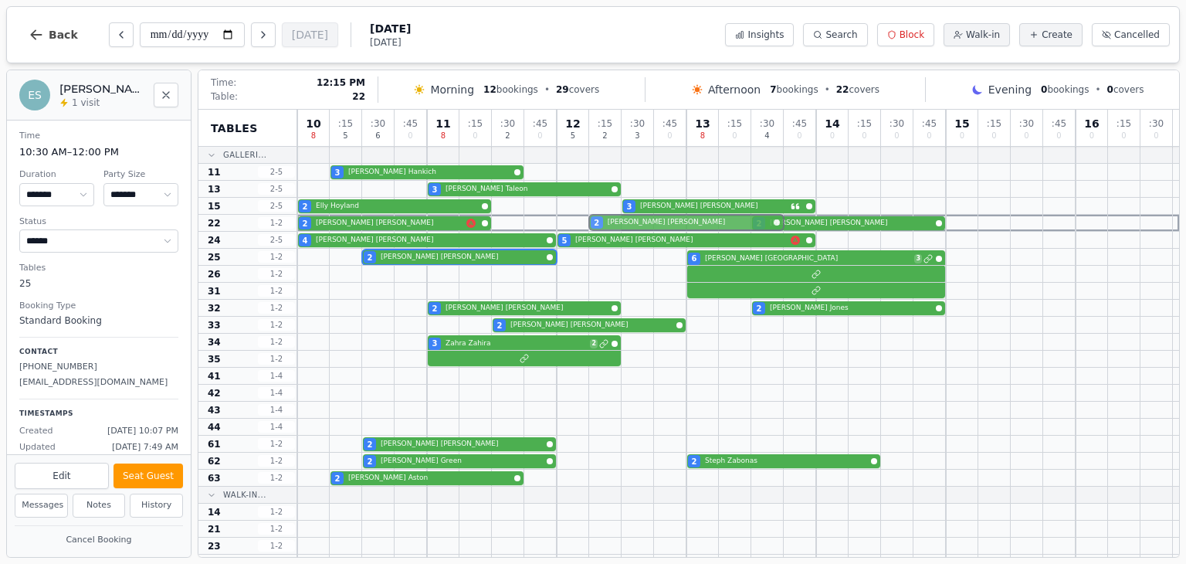
drag, startPoint x: 596, startPoint y: 476, endPoint x: 602, endPoint y: 228, distance: 248.0
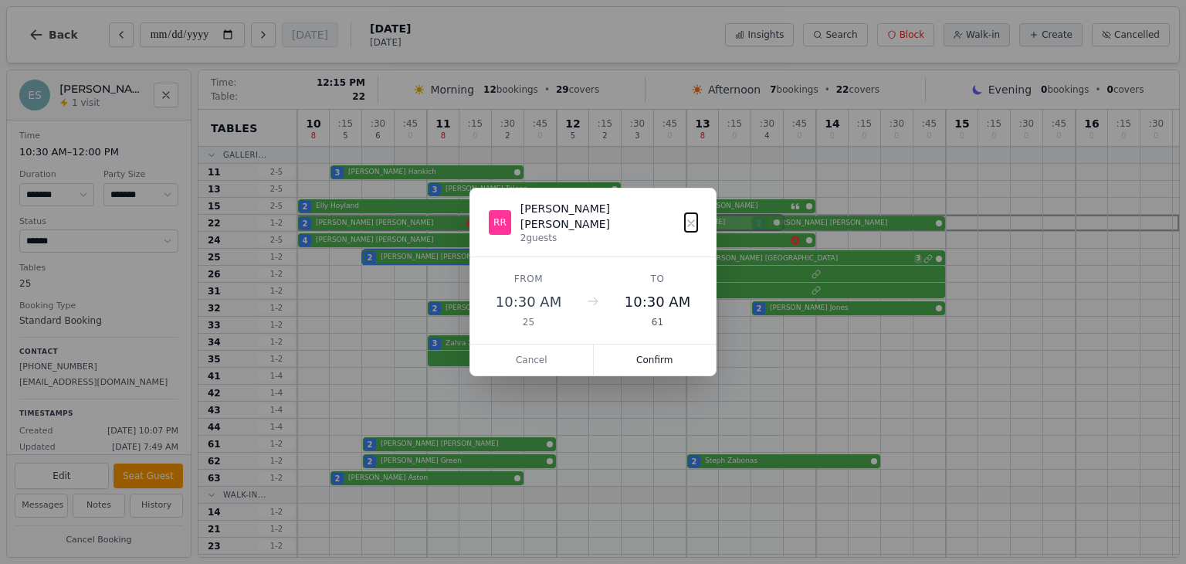
click at [602, 228] on div "10 8 : 15 5 : 30 6 : 45 0 11 8 : 15 0 : 30 2 : 45 0 12 5 : 15 2 : 30 3 : 45 0 1…" at bounding box center [738, 451] width 882 height 683
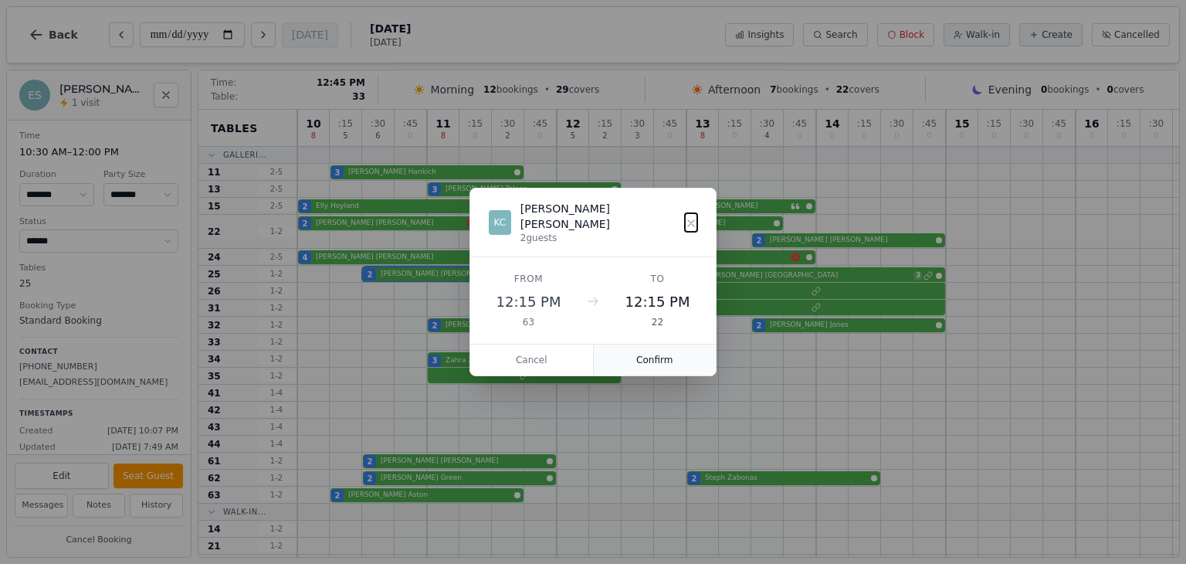
click at [666, 353] on button "Confirm" at bounding box center [655, 359] width 123 height 31
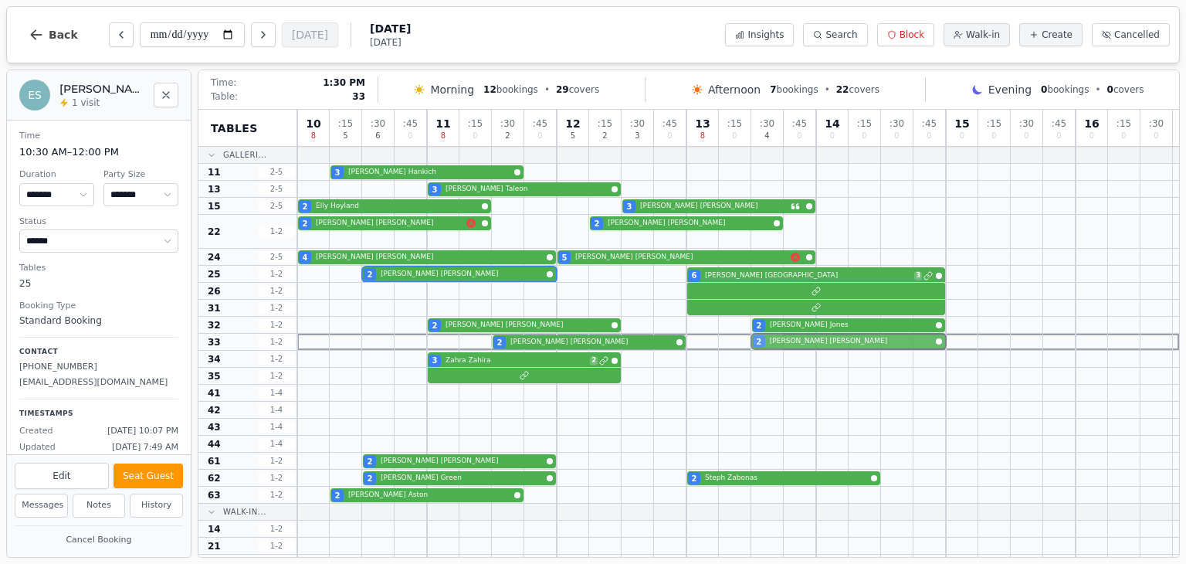
drag, startPoint x: 758, startPoint y: 240, endPoint x: 761, endPoint y: 349, distance: 108.9
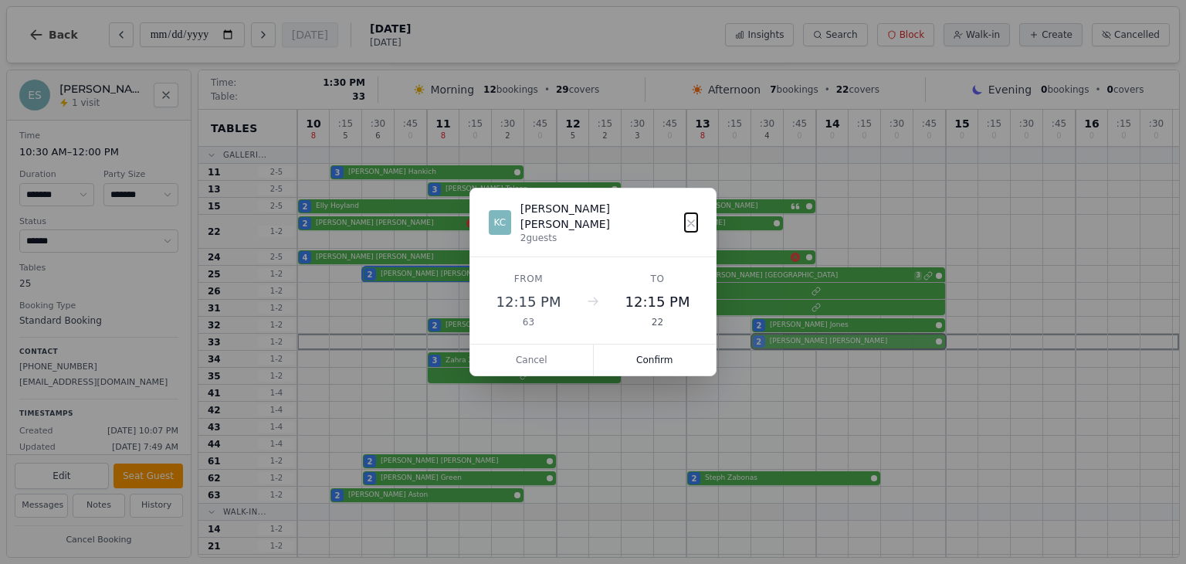
click at [761, 349] on div "10 8 : 15 5 : 30 6 : 45 0 11 8 : 15 0 : 30 2 : 45 0 12 5 : 15 2 : 30 3 : 45 0 1…" at bounding box center [738, 460] width 882 height 700
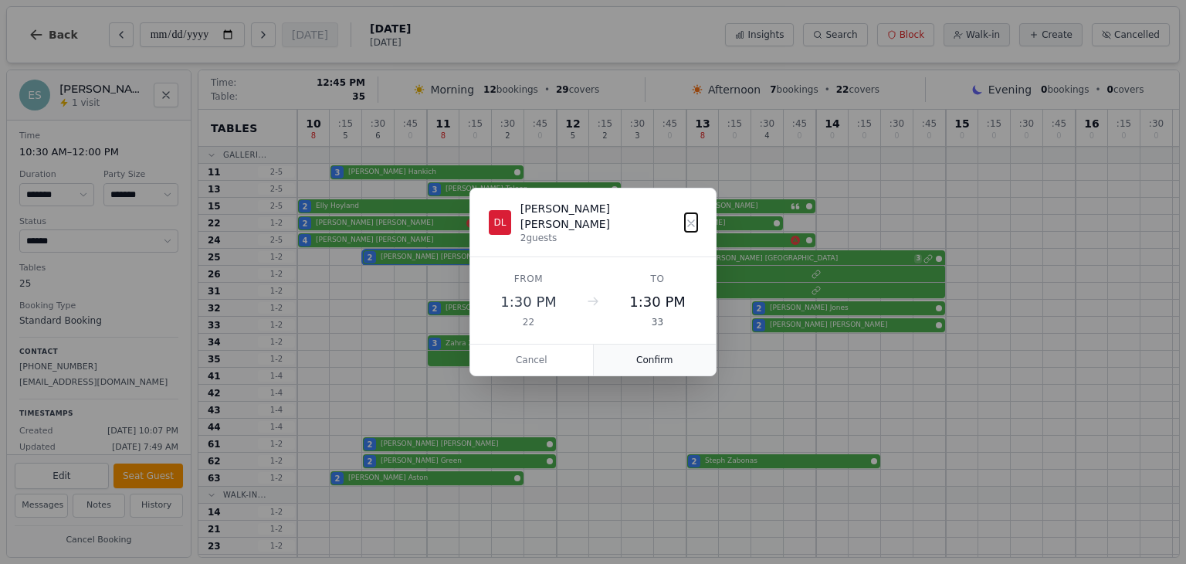
click at [664, 348] on button "Confirm" at bounding box center [655, 359] width 123 height 31
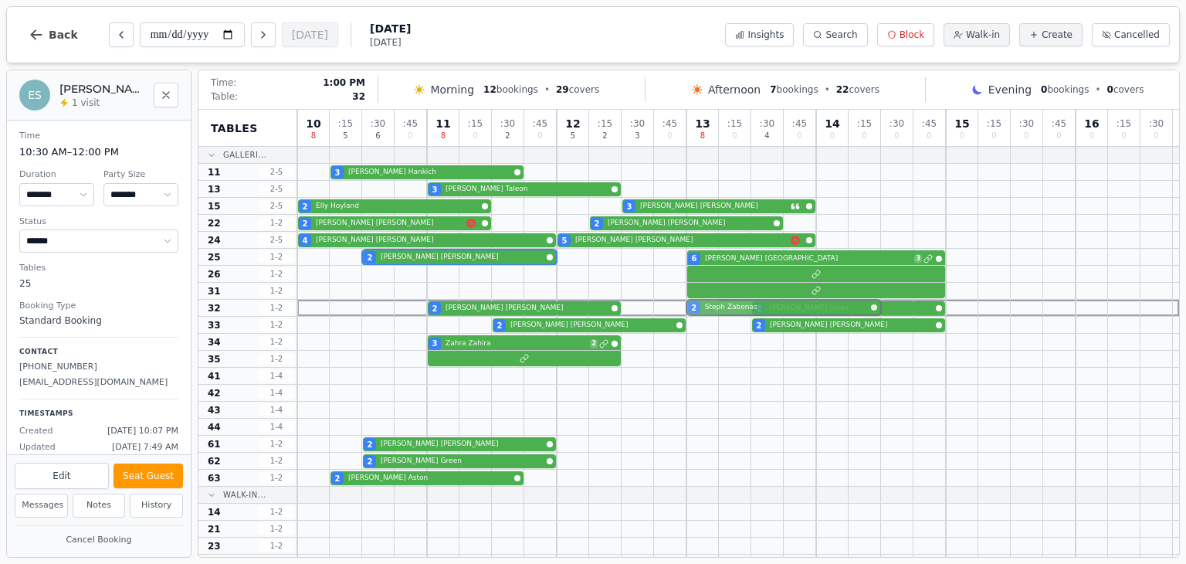
drag, startPoint x: 693, startPoint y: 461, endPoint x: 696, endPoint y: 309, distance: 152.2
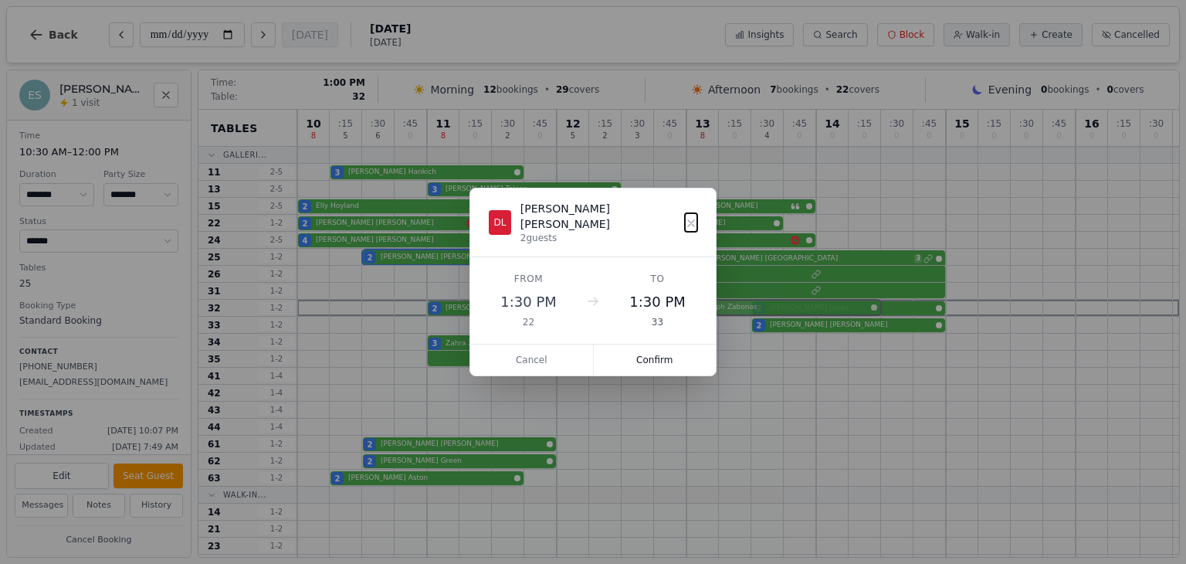
click at [696, 309] on div "10 8 : 15 5 : 30 6 : 45 0 11 8 : 15 0 : 30 2 : 45 0 12 5 : 15 2 : 30 3 : 45 0 1…" at bounding box center [738, 451] width 882 height 683
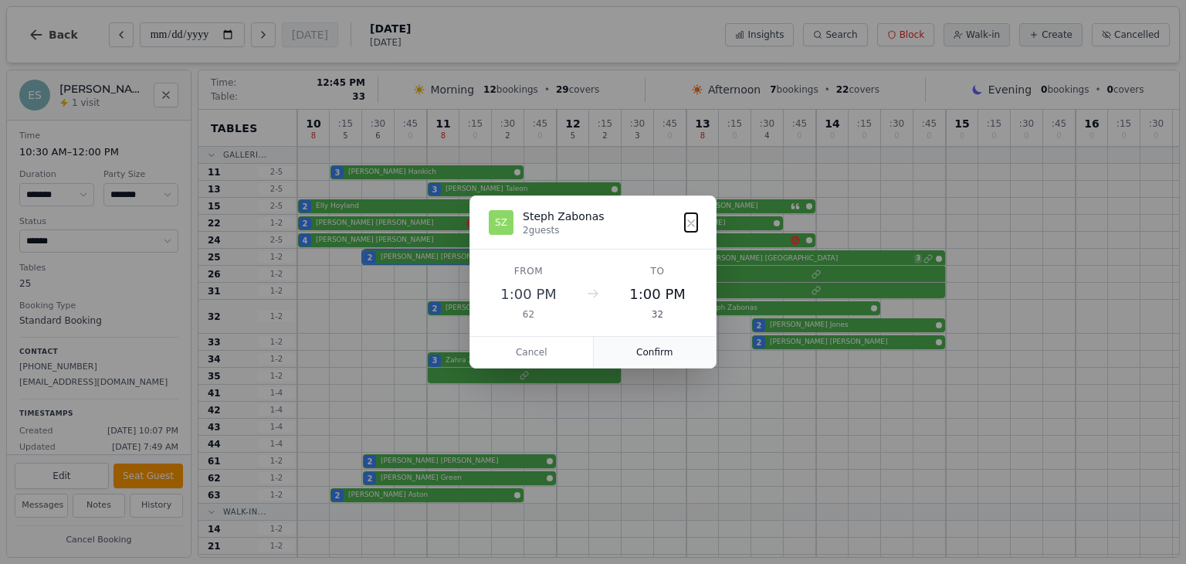
click at [673, 350] on button "Confirm" at bounding box center [655, 352] width 123 height 31
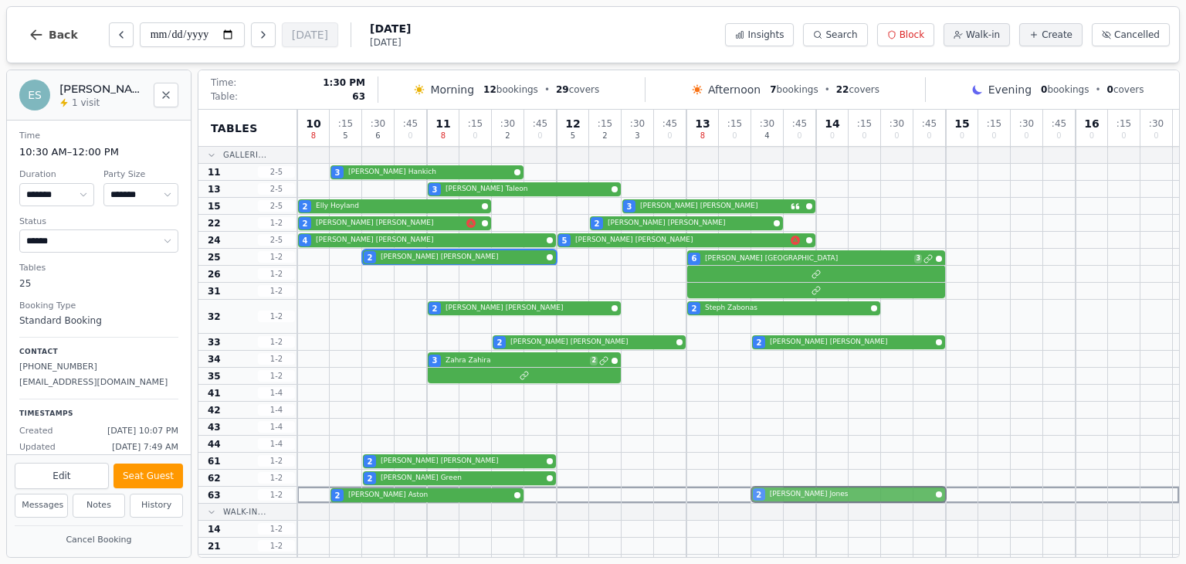
drag, startPoint x: 761, startPoint y: 320, endPoint x: 756, endPoint y: 495, distance: 175.4
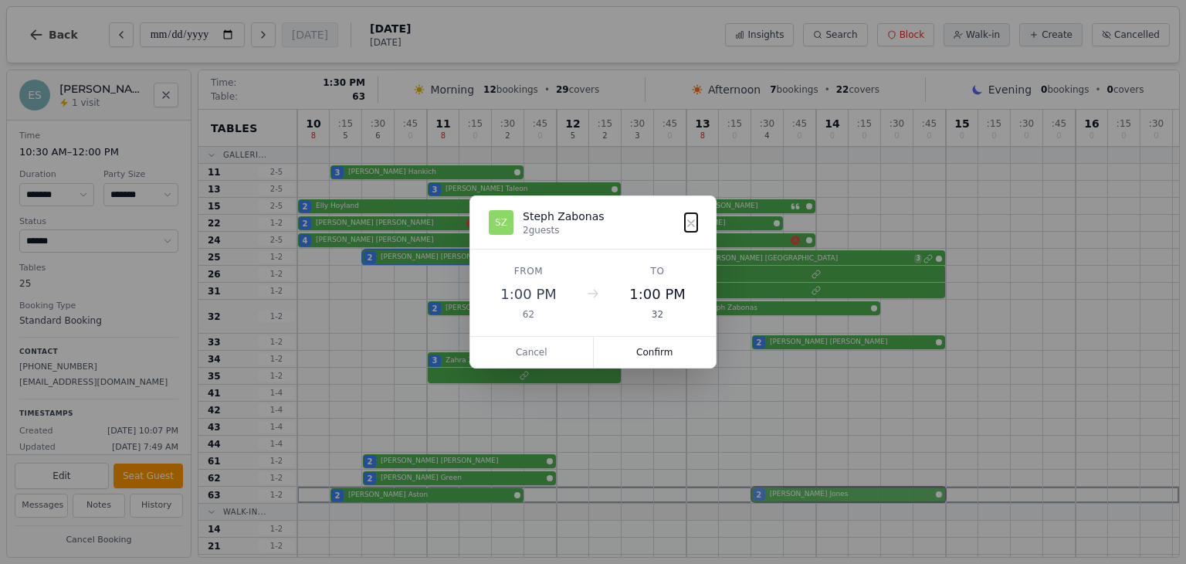
click at [756, 495] on div "10 8 : 15 5 : 30 6 : 45 0 11 8 : 15 0 : 30 2 : 45 0 12 5 : 15 2 : 30 3 : 45 0 1…" at bounding box center [738, 460] width 882 height 700
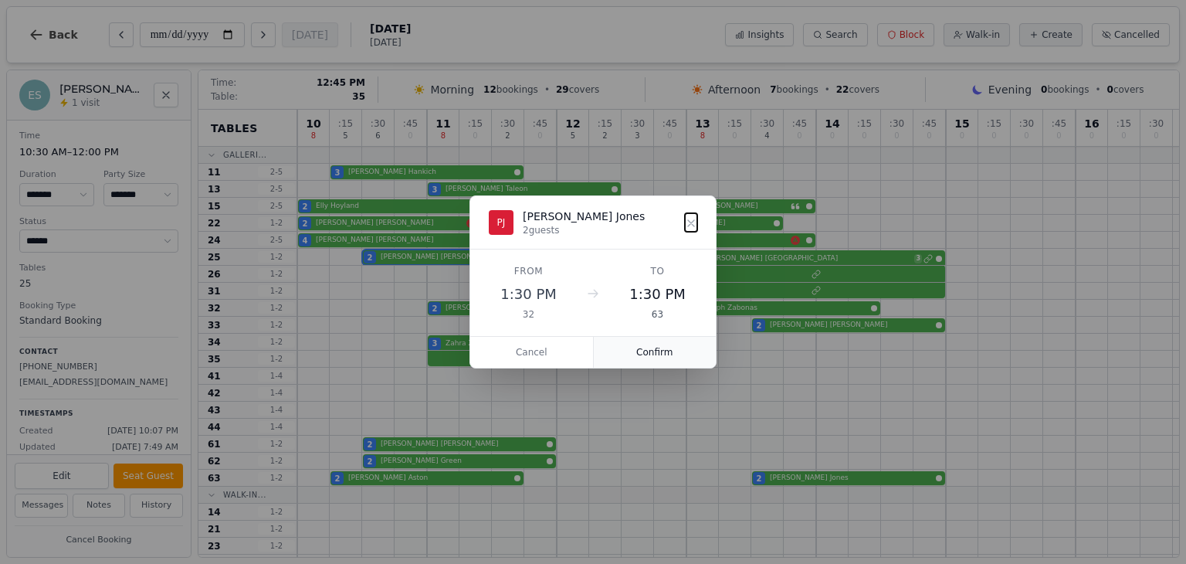
click at [655, 353] on button "Confirm" at bounding box center [655, 352] width 123 height 31
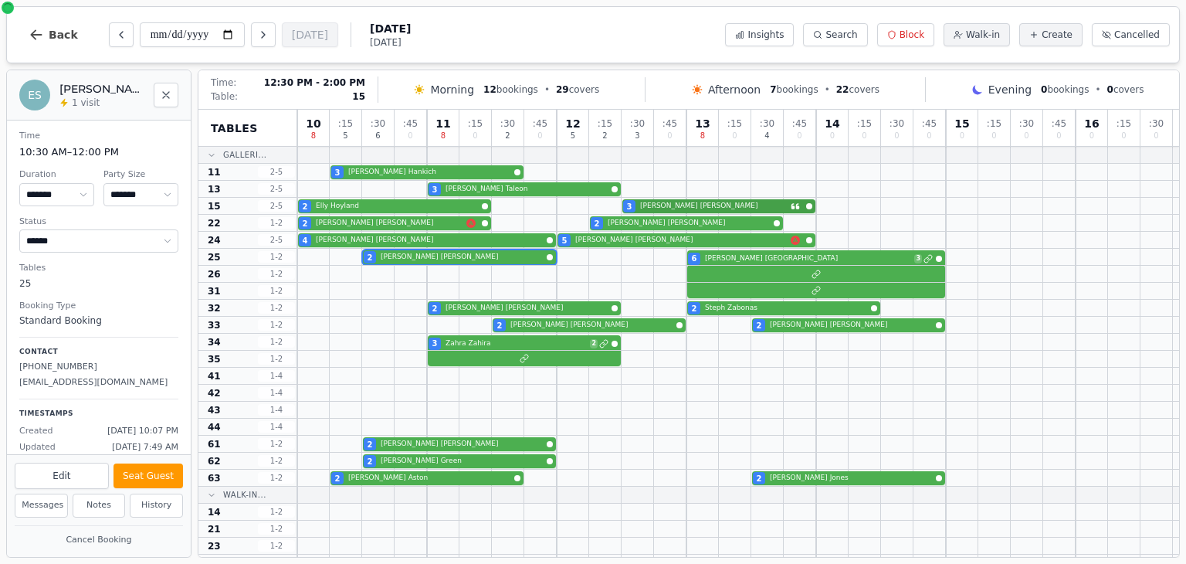
click at [699, 205] on div "2 Elly Hoyland 3 Beckie Paine" at bounding box center [738, 206] width 882 height 17
